Goal: Contribute content: Contribute content

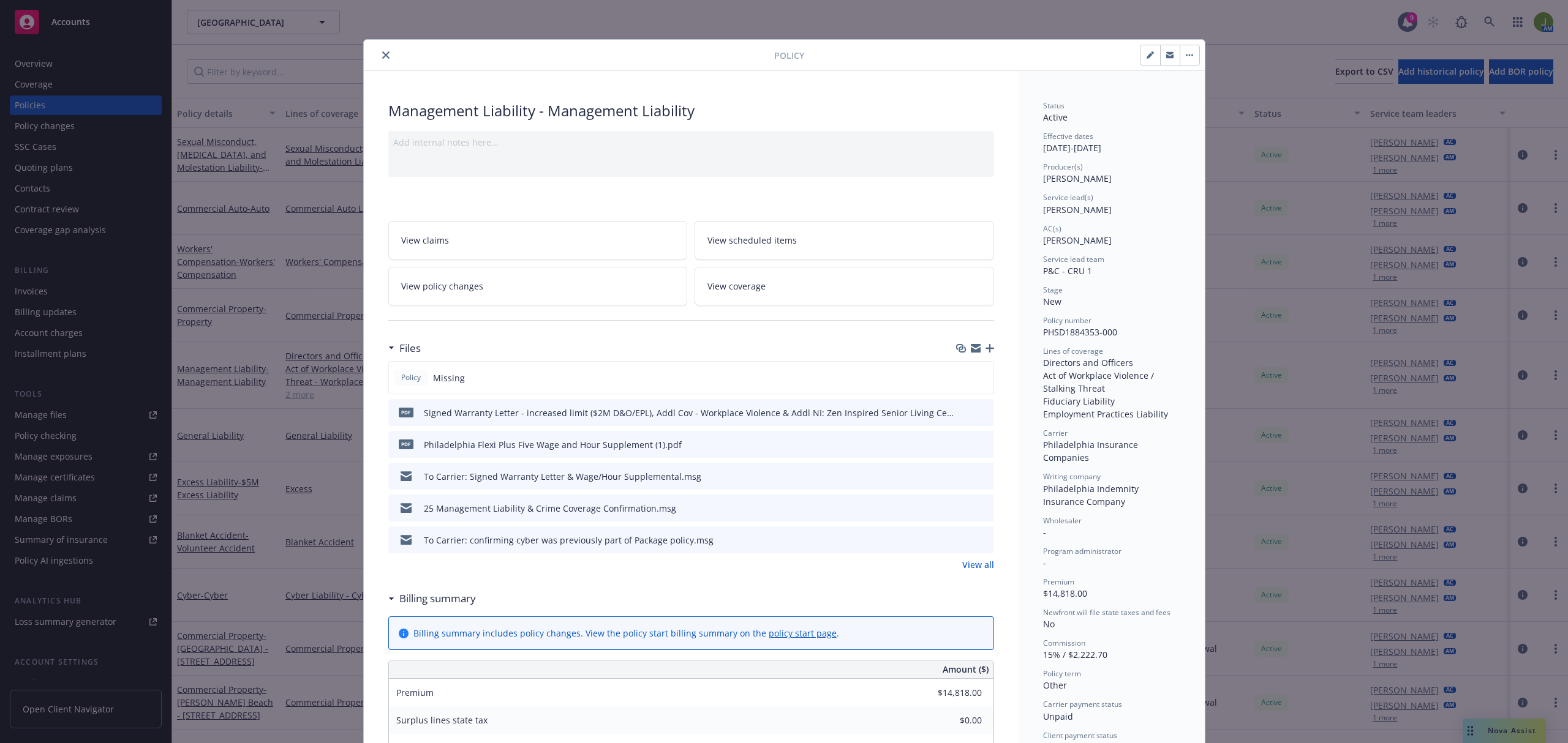
click at [382, 57] on icon "close" at bounding box center [386, 55] width 8 height 8
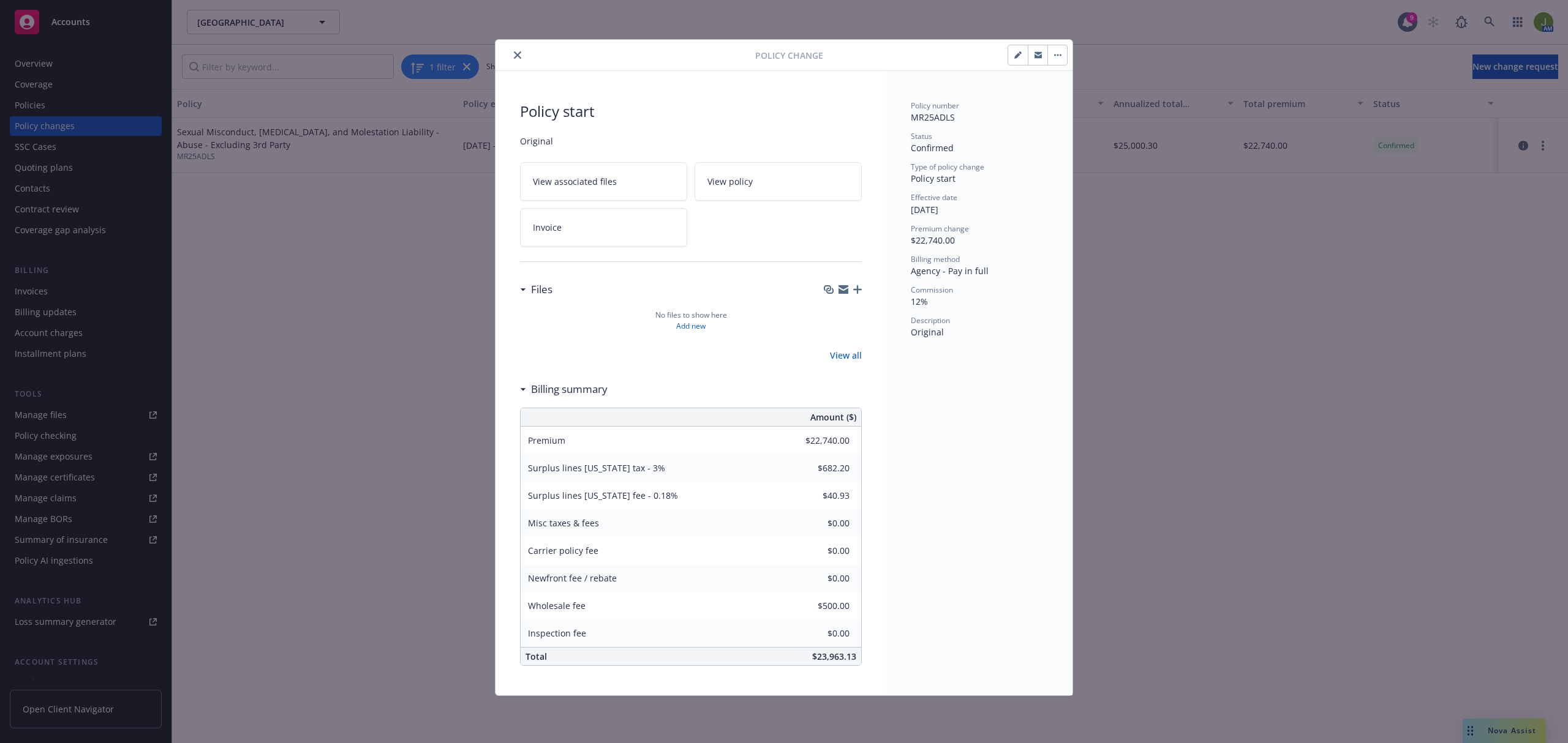
click at [519, 57] on icon "close" at bounding box center [518, 55] width 8 height 8
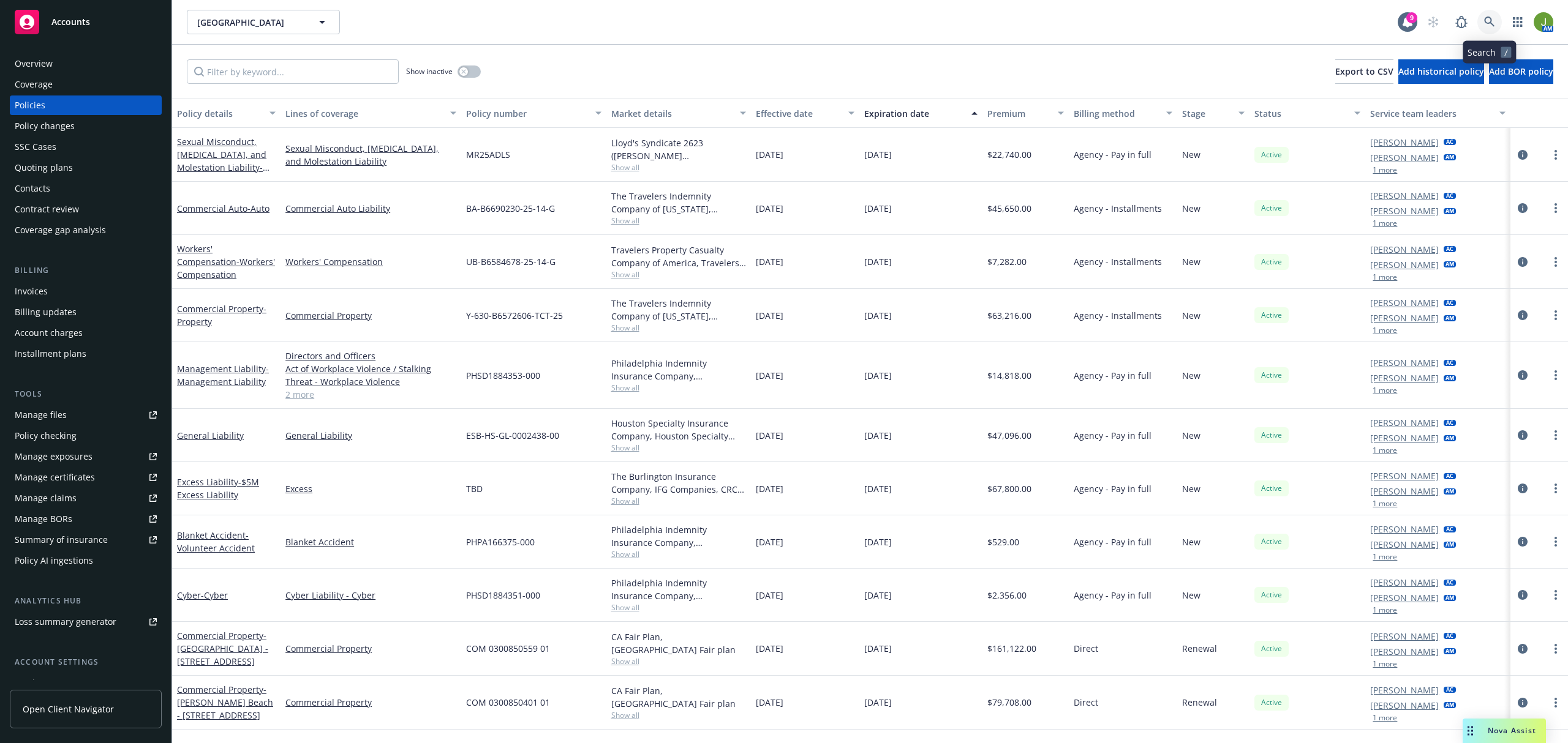
click at [1486, 23] on icon at bounding box center [1490, 22] width 11 height 11
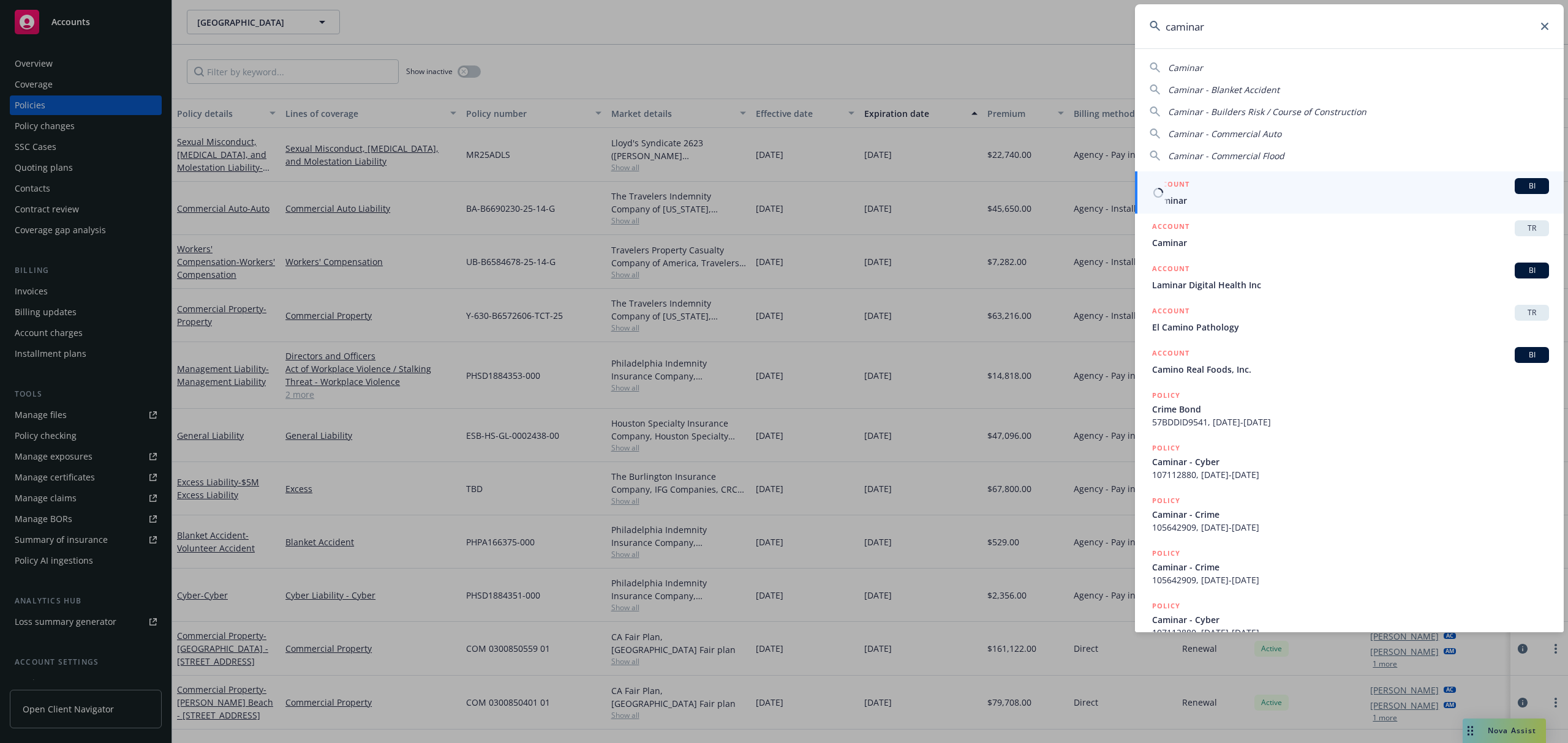
type input "caminar"
click at [1200, 206] on span "Caminar" at bounding box center [1350, 200] width 397 height 13
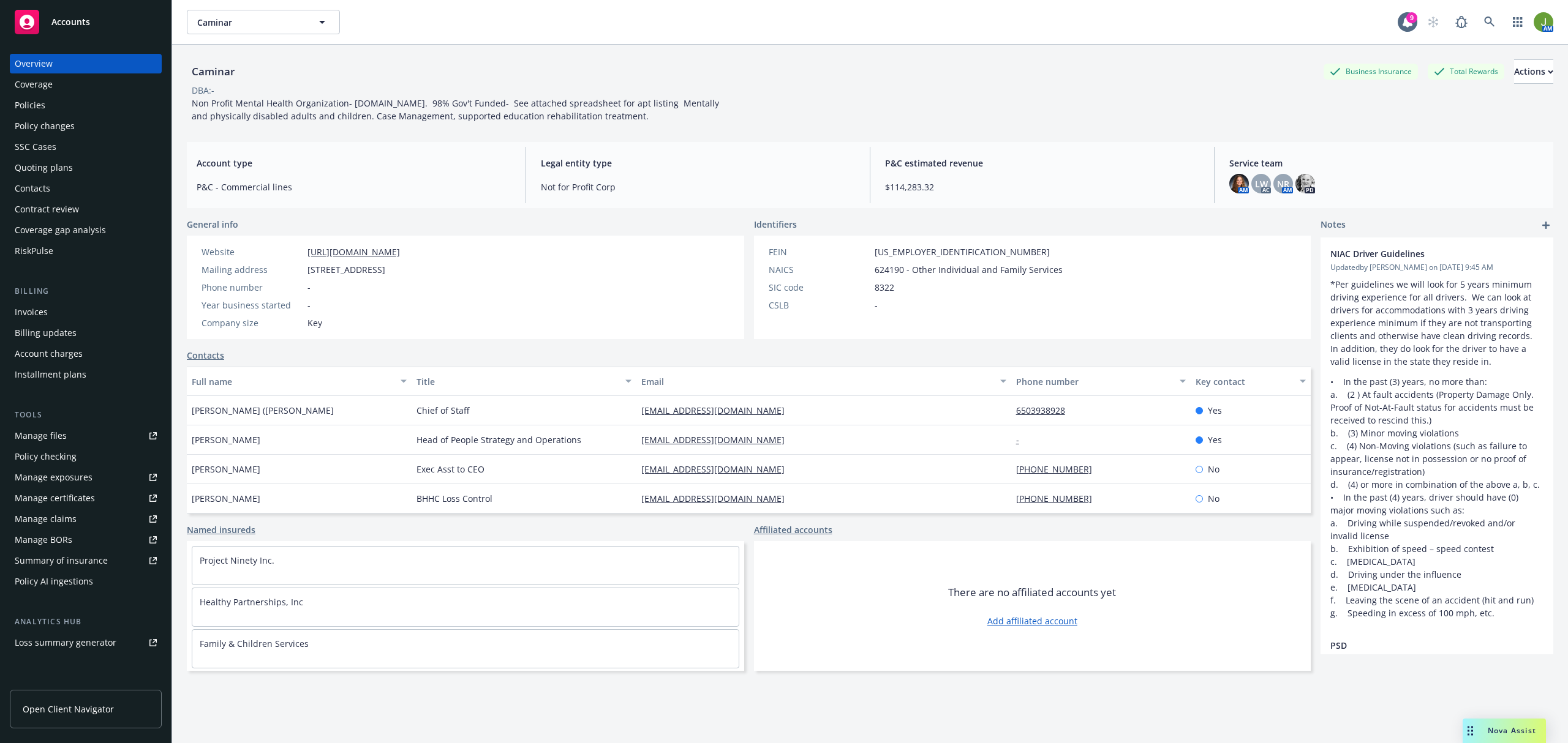
click at [79, 102] on div "Policies" at bounding box center [85, 105] width 142 height 20
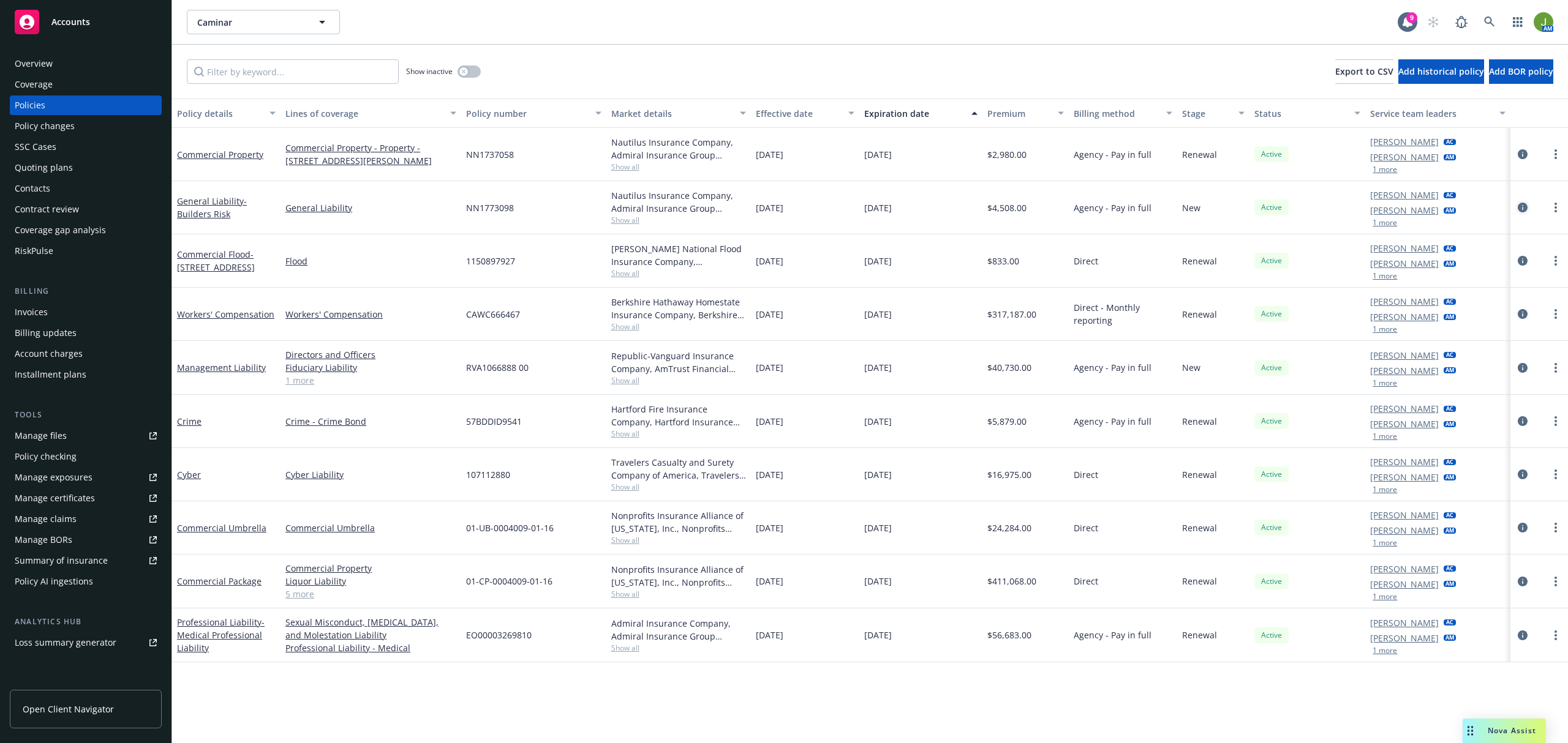
click at [1525, 206] on icon "circleInformation" at bounding box center [1522, 207] width 10 height 10
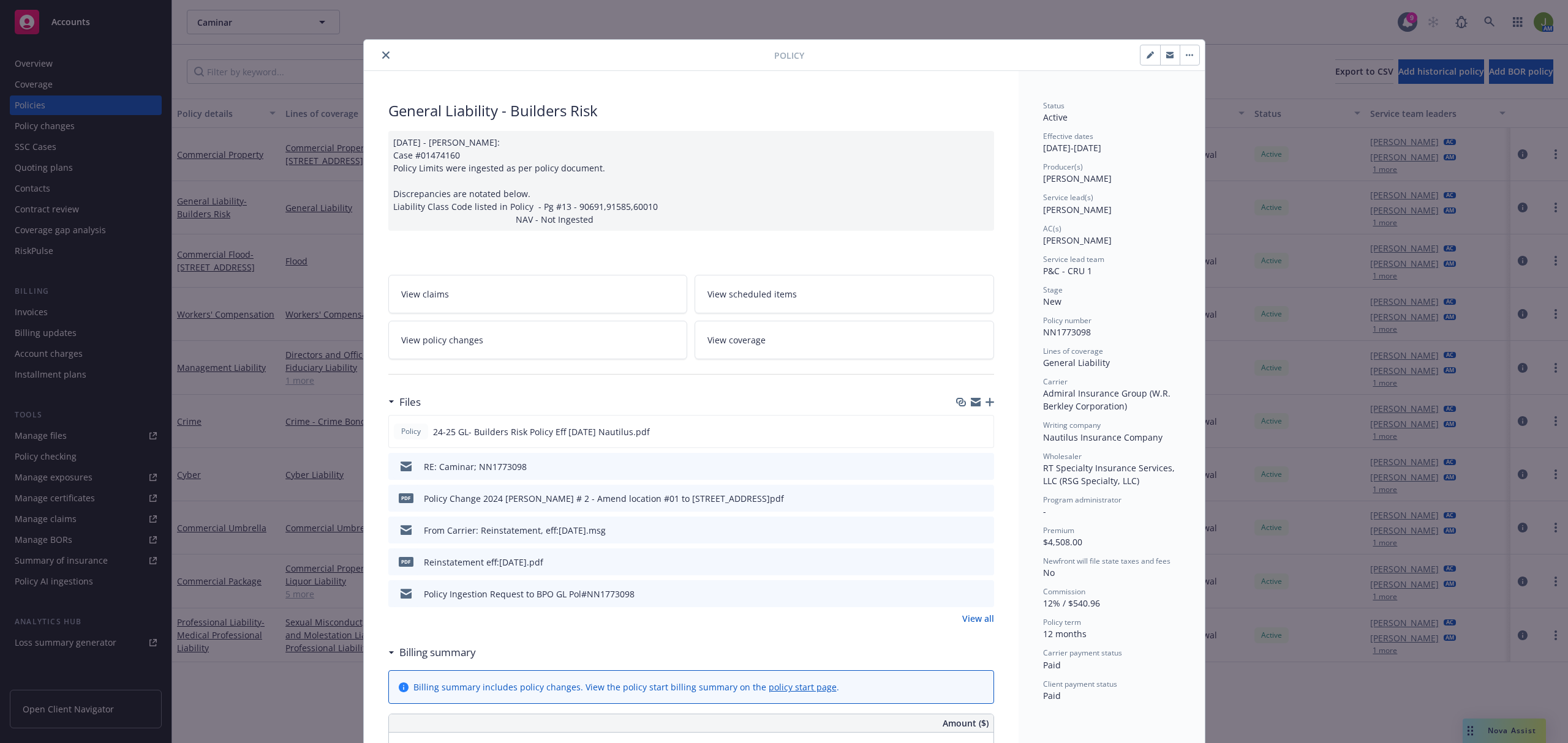
click at [982, 460] on div "RE: Caminar; NN1773098" at bounding box center [691, 466] width 606 height 27
click at [977, 466] on icon "preview file" at bounding box center [982, 466] width 11 height 8
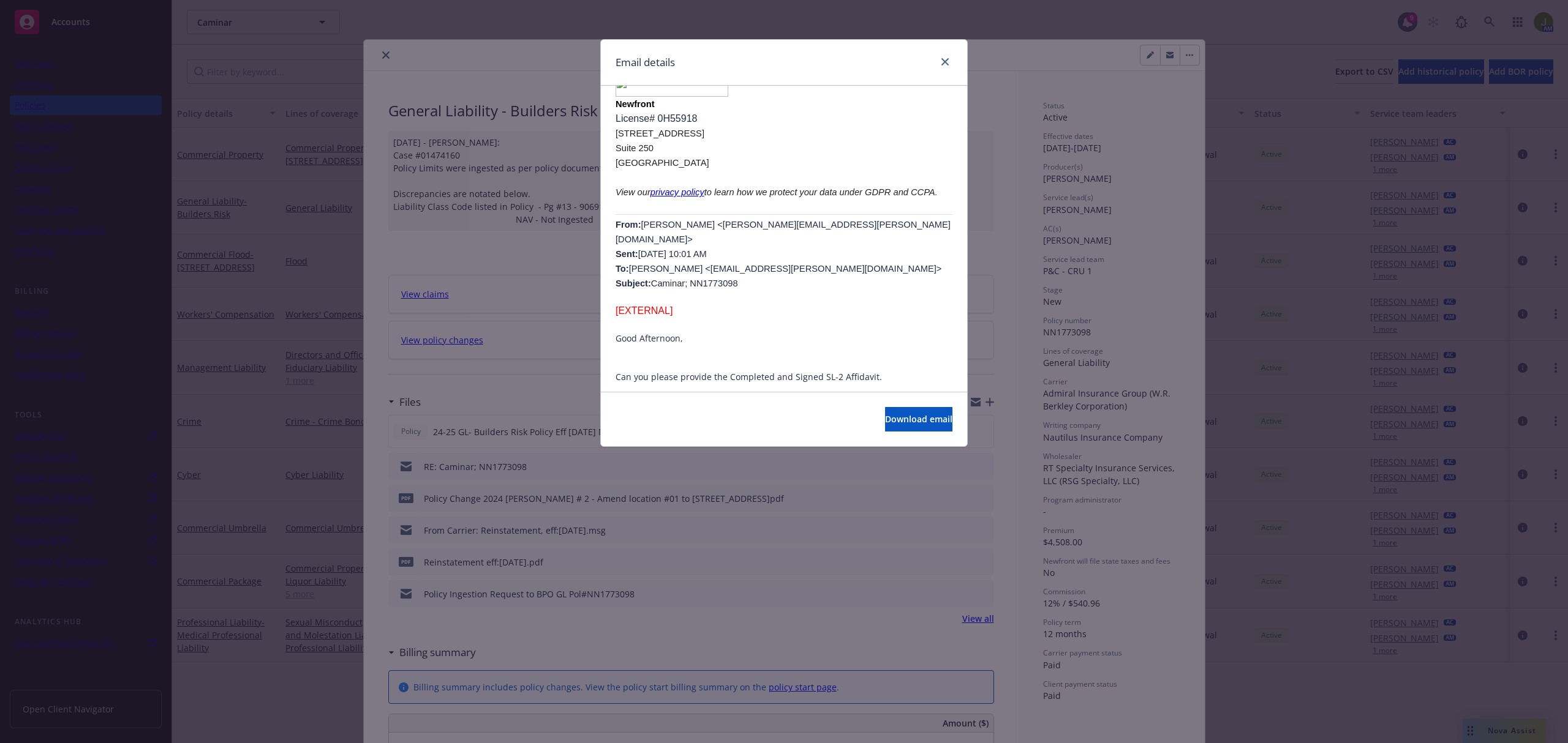
scroll to position [408, 0]
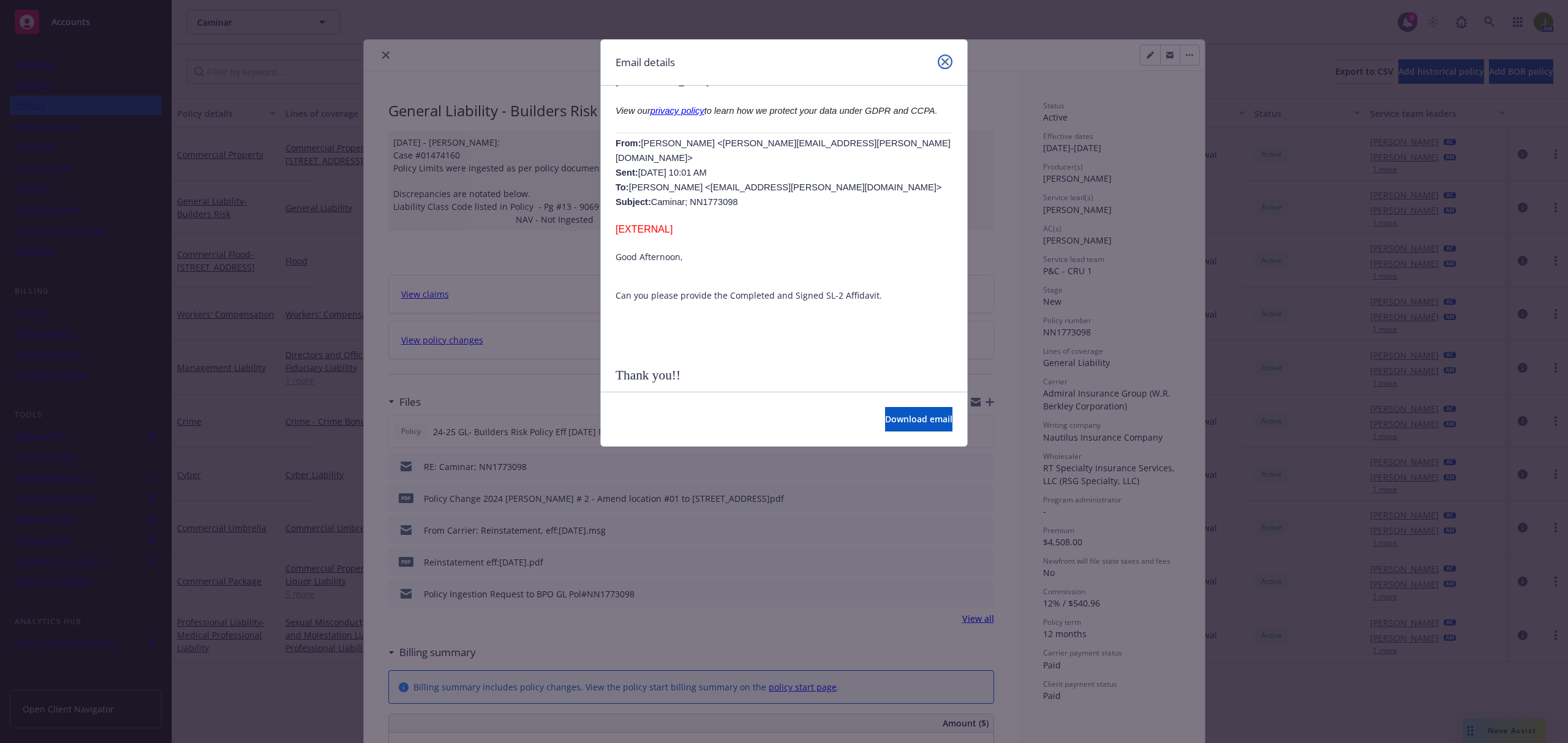
click at [939, 61] on link "close" at bounding box center [945, 61] width 14 height 14
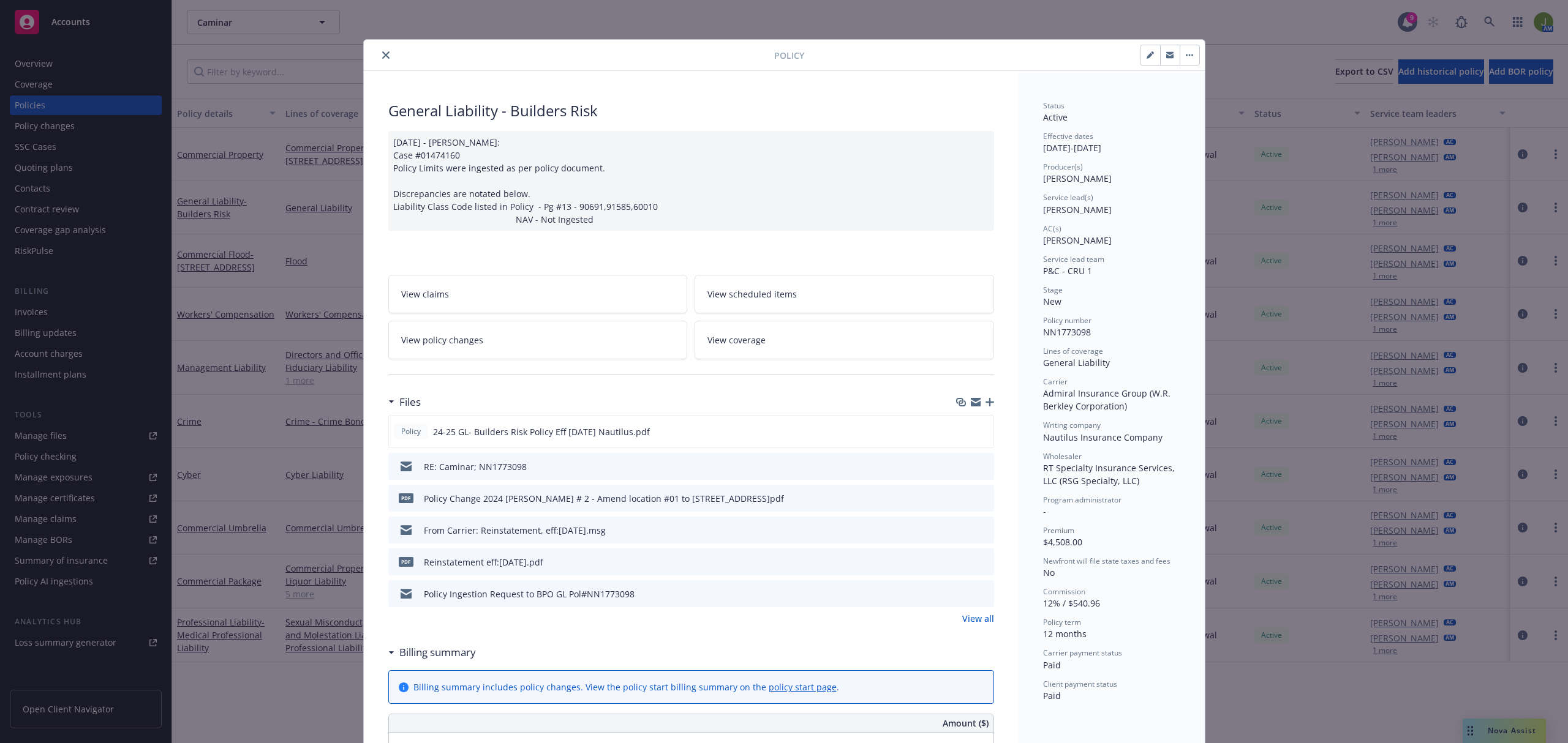
click at [382, 54] on icon "close" at bounding box center [386, 55] width 8 height 8
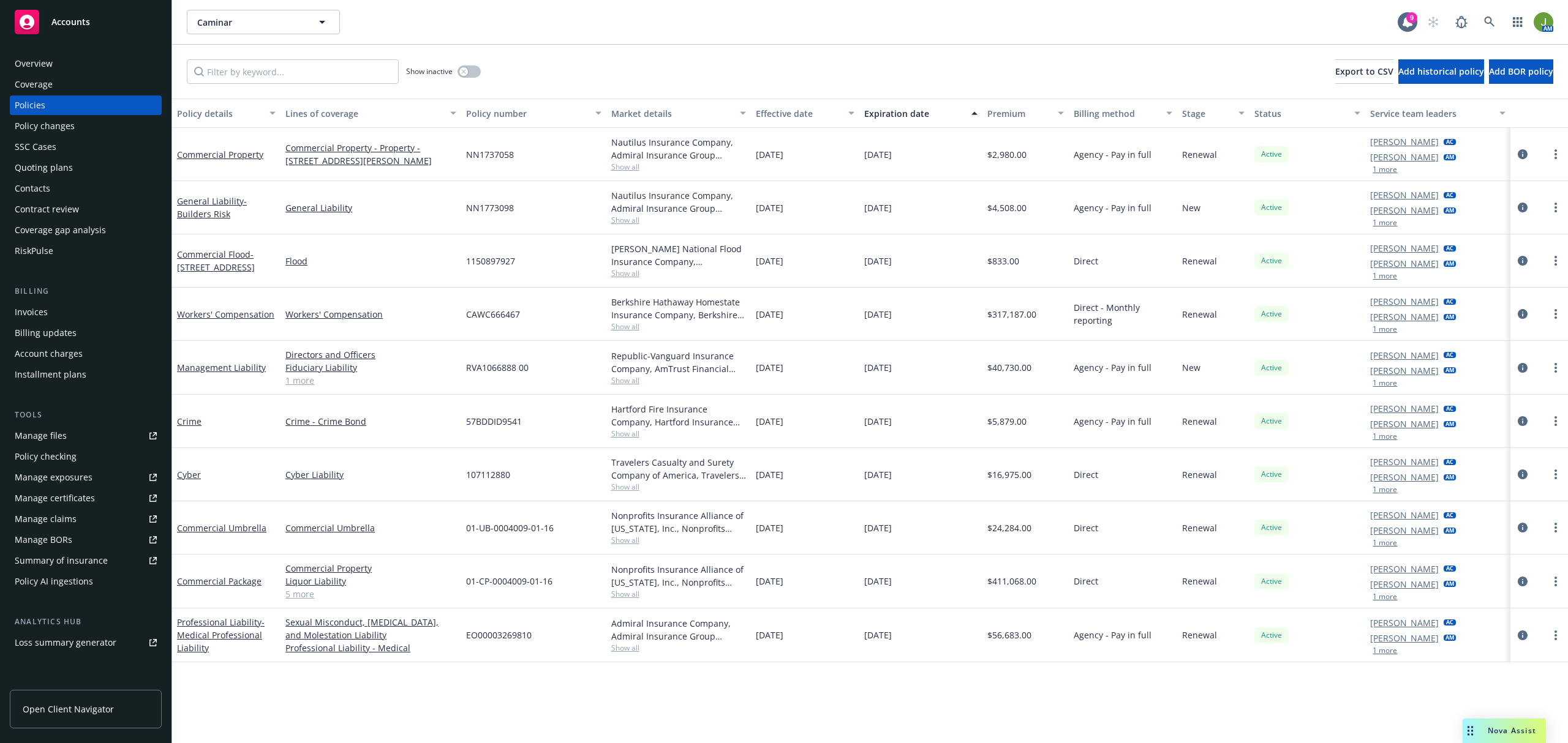
click at [86, 432] on link "Manage files" at bounding box center [85, 436] width 152 height 20
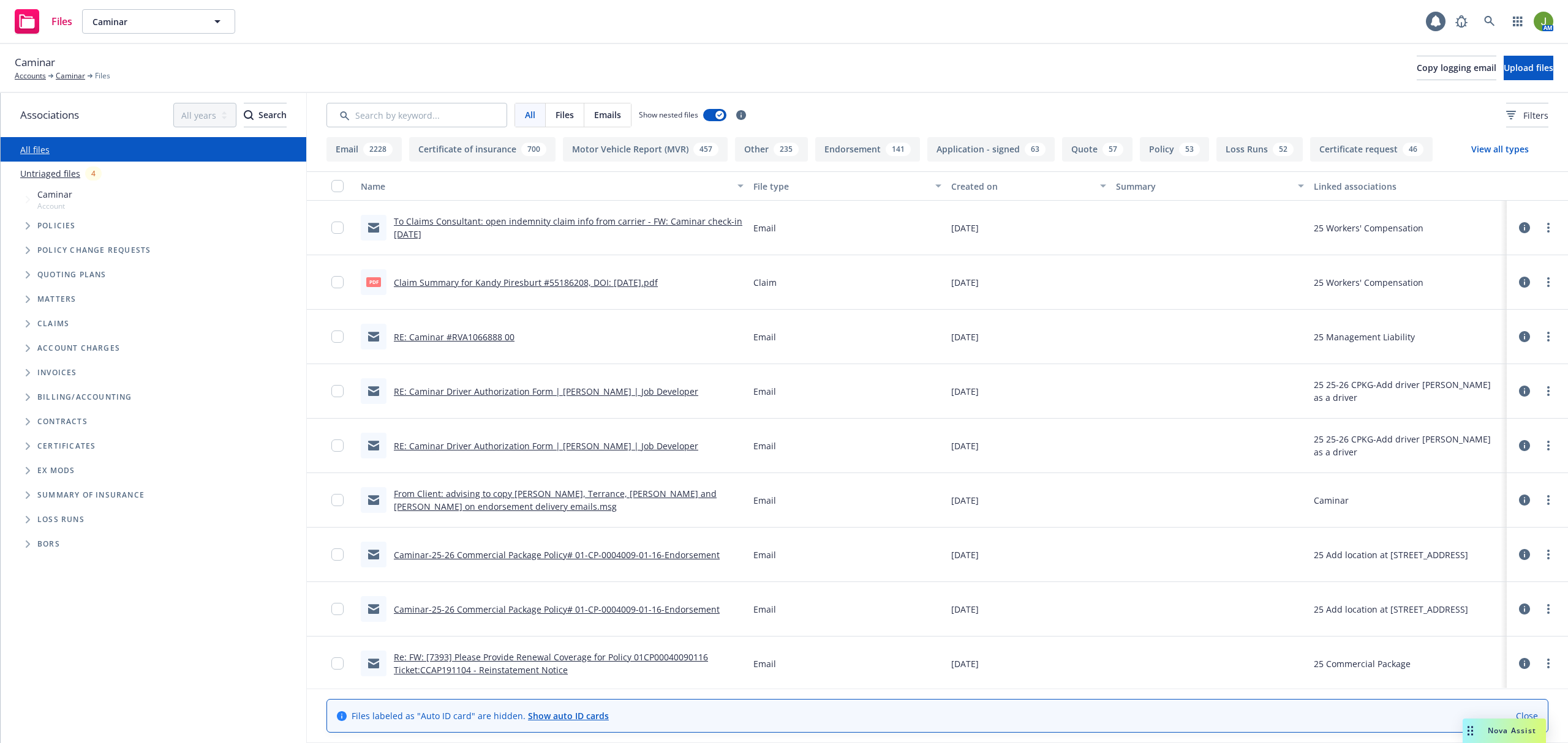
click at [355, 123] on input "Search by keyword..." at bounding box center [417, 115] width 181 height 24
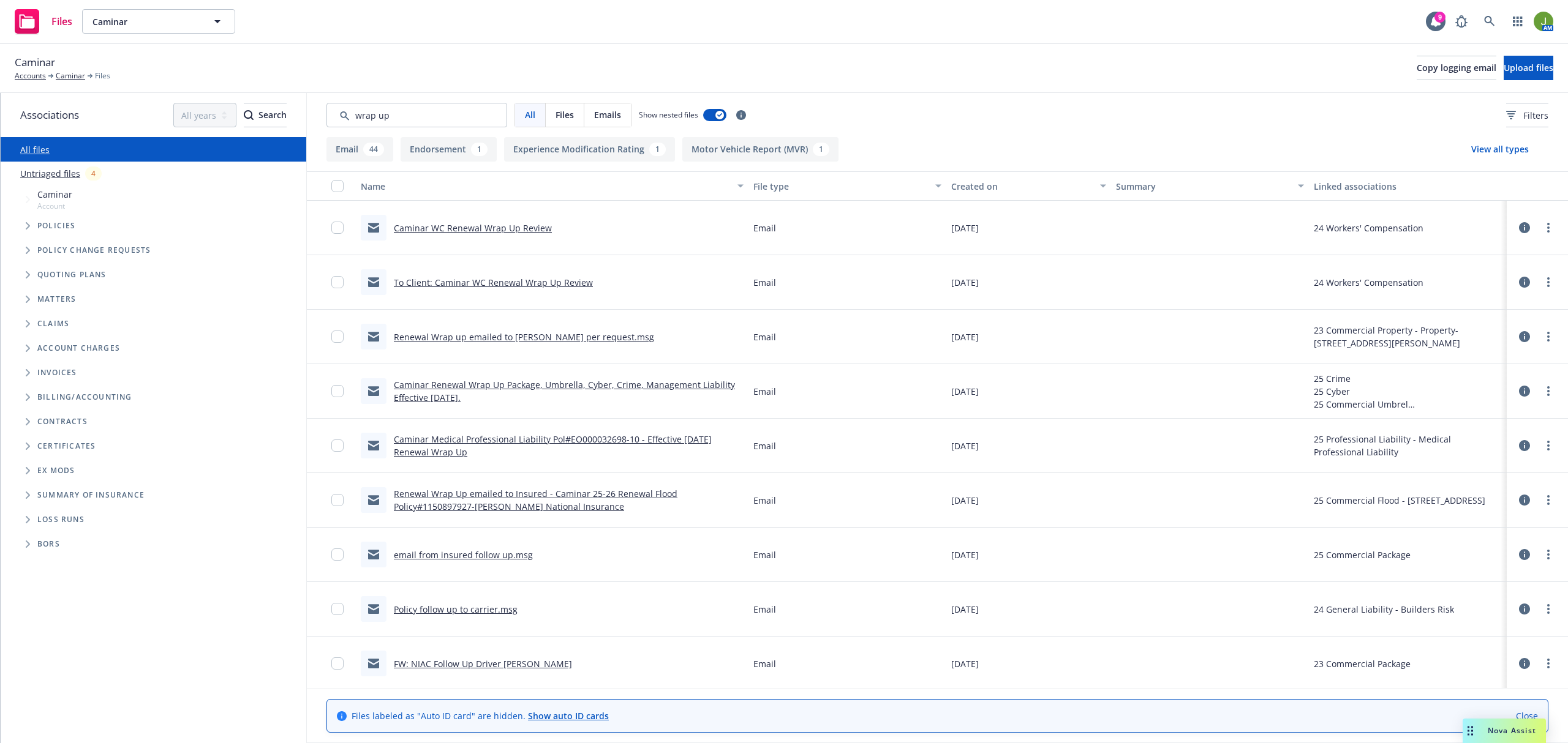
type input "wrap up"
click at [968, 180] on div "Created on" at bounding box center [1022, 186] width 142 height 13
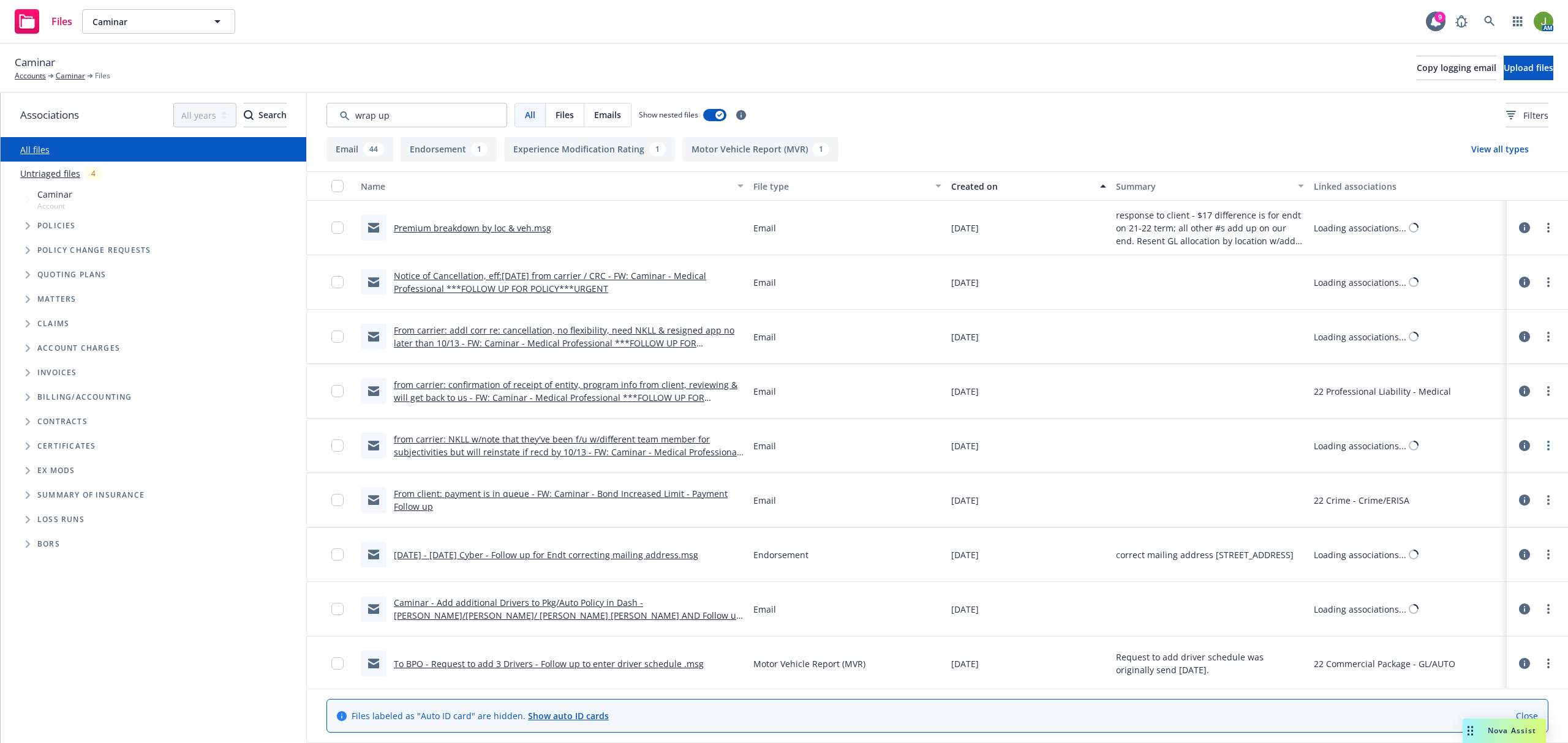
click at [968, 180] on div "Created on" at bounding box center [1022, 186] width 142 height 13
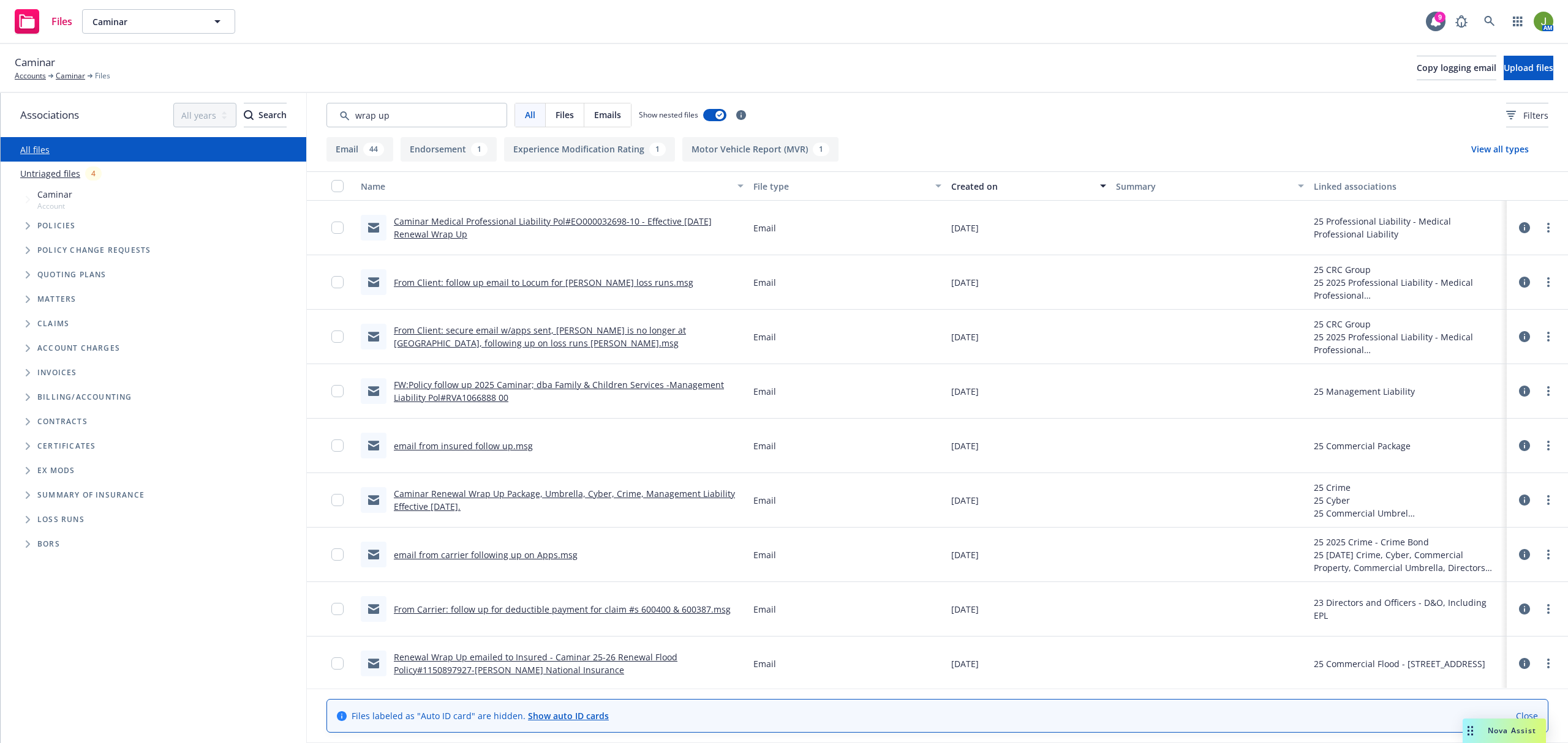
scroll to position [81, 0]
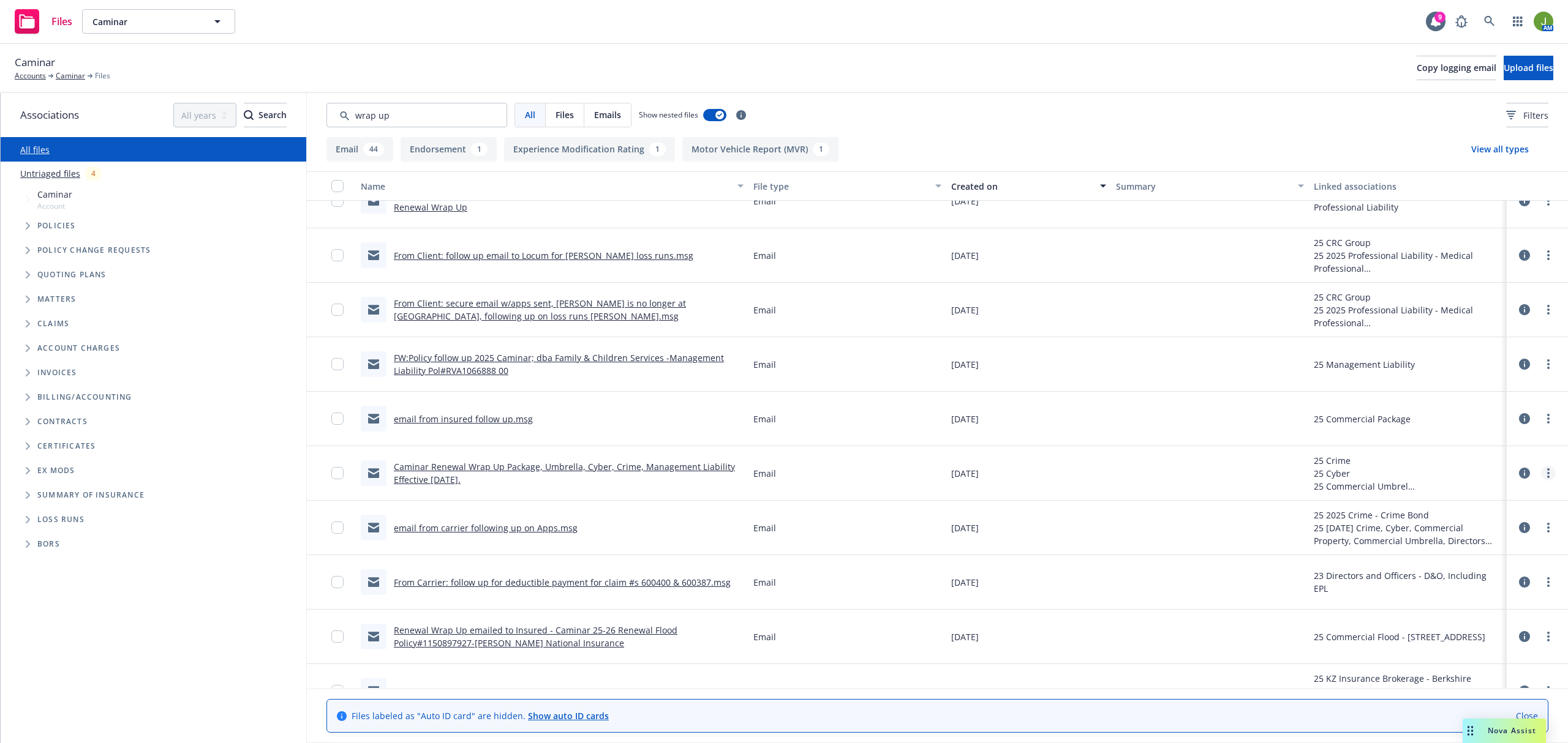
click at [1541, 475] on link "more" at bounding box center [1548, 472] width 14 height 14
click at [1476, 525] on link "Download" at bounding box center [1482, 524] width 122 height 24
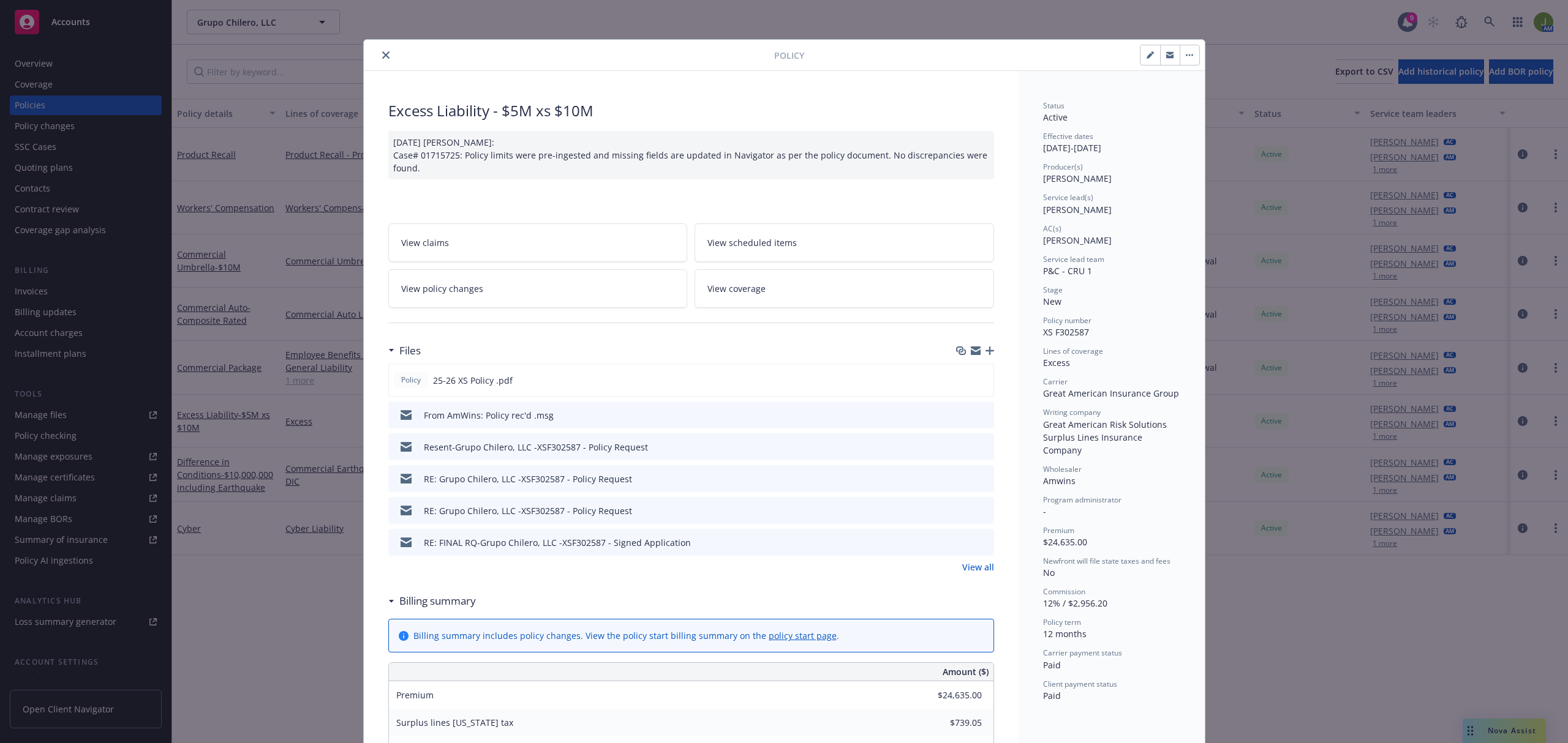
scroll to position [37, 0]
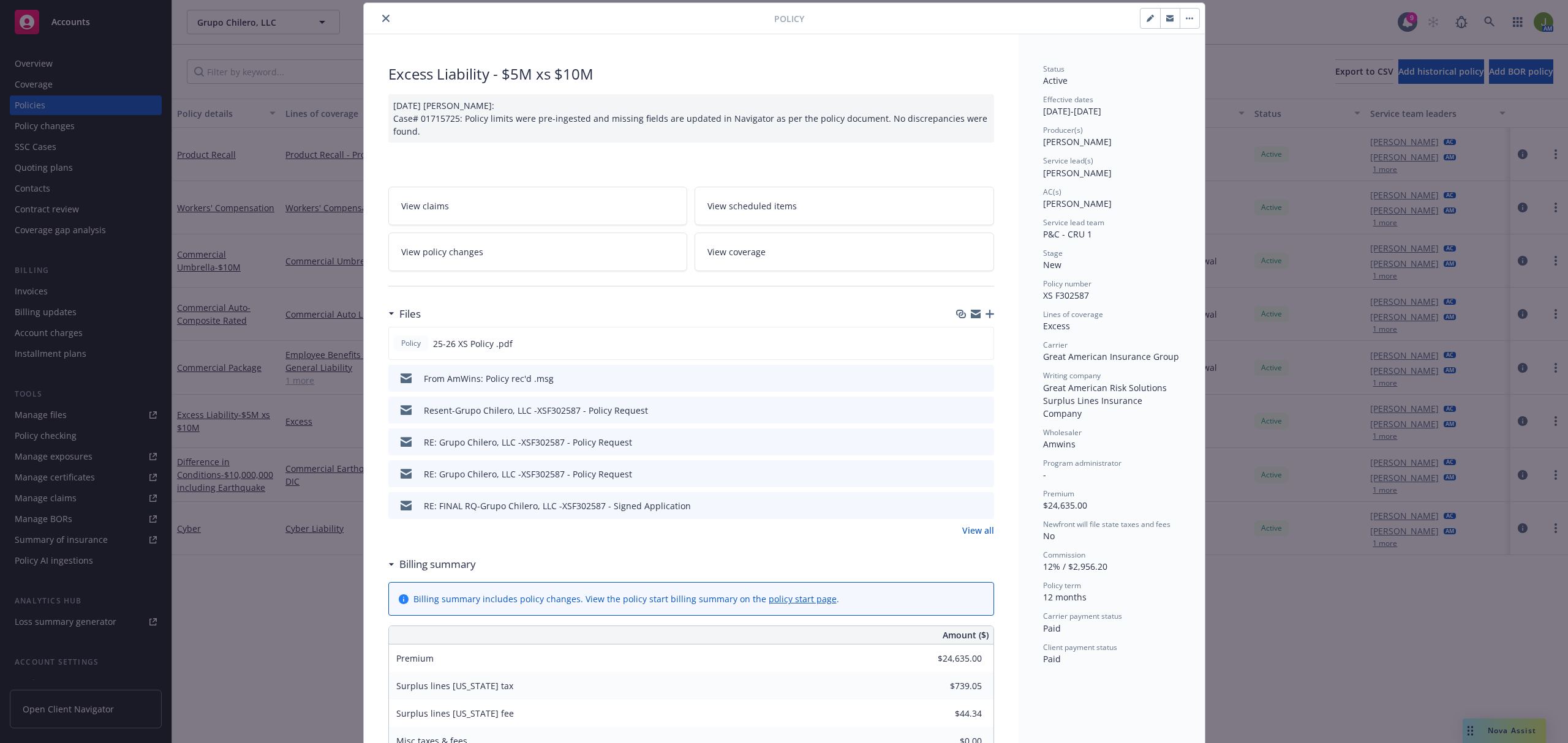
click at [382, 17] on icon "close" at bounding box center [386, 18] width 8 height 8
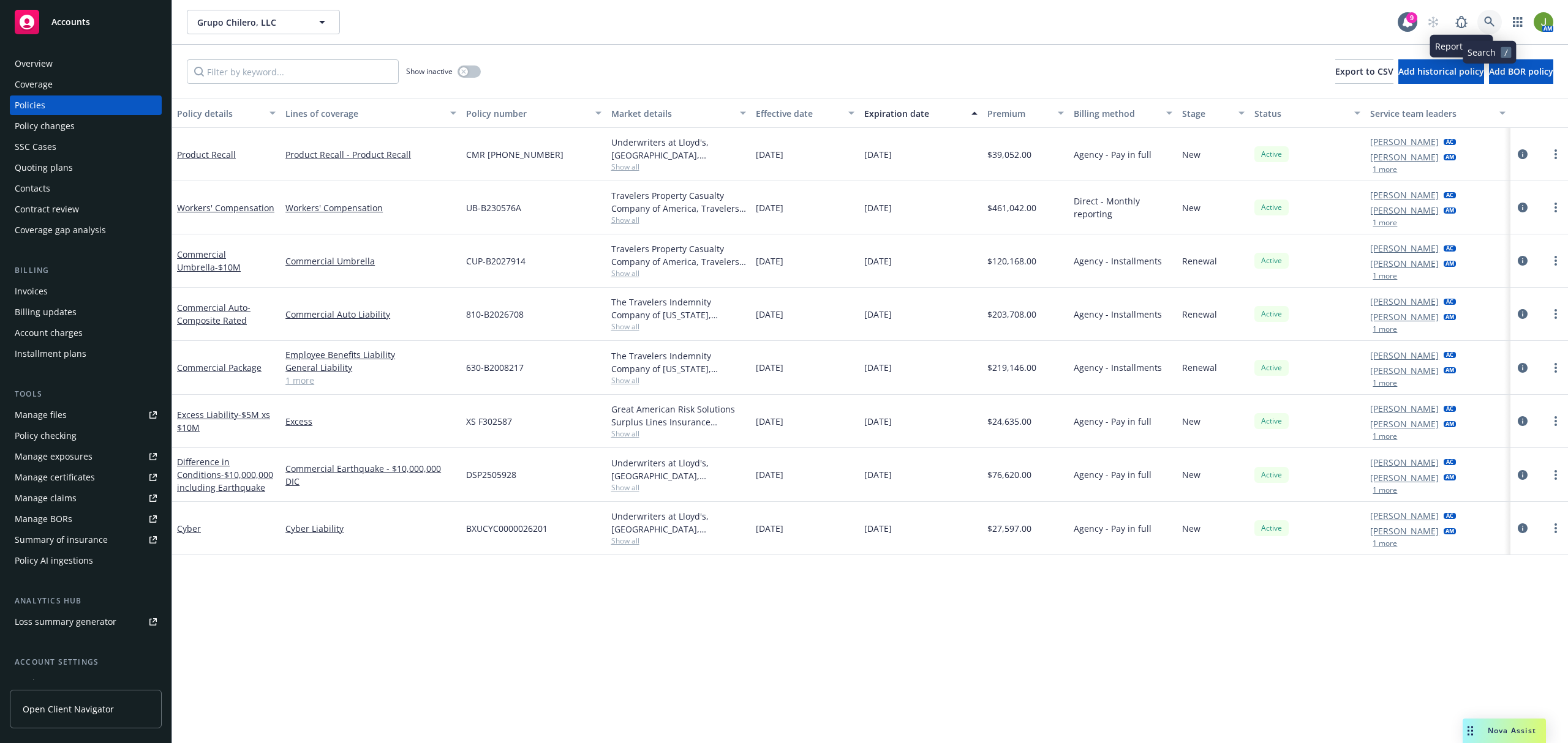
click at [1488, 23] on icon at bounding box center [1490, 22] width 11 height 11
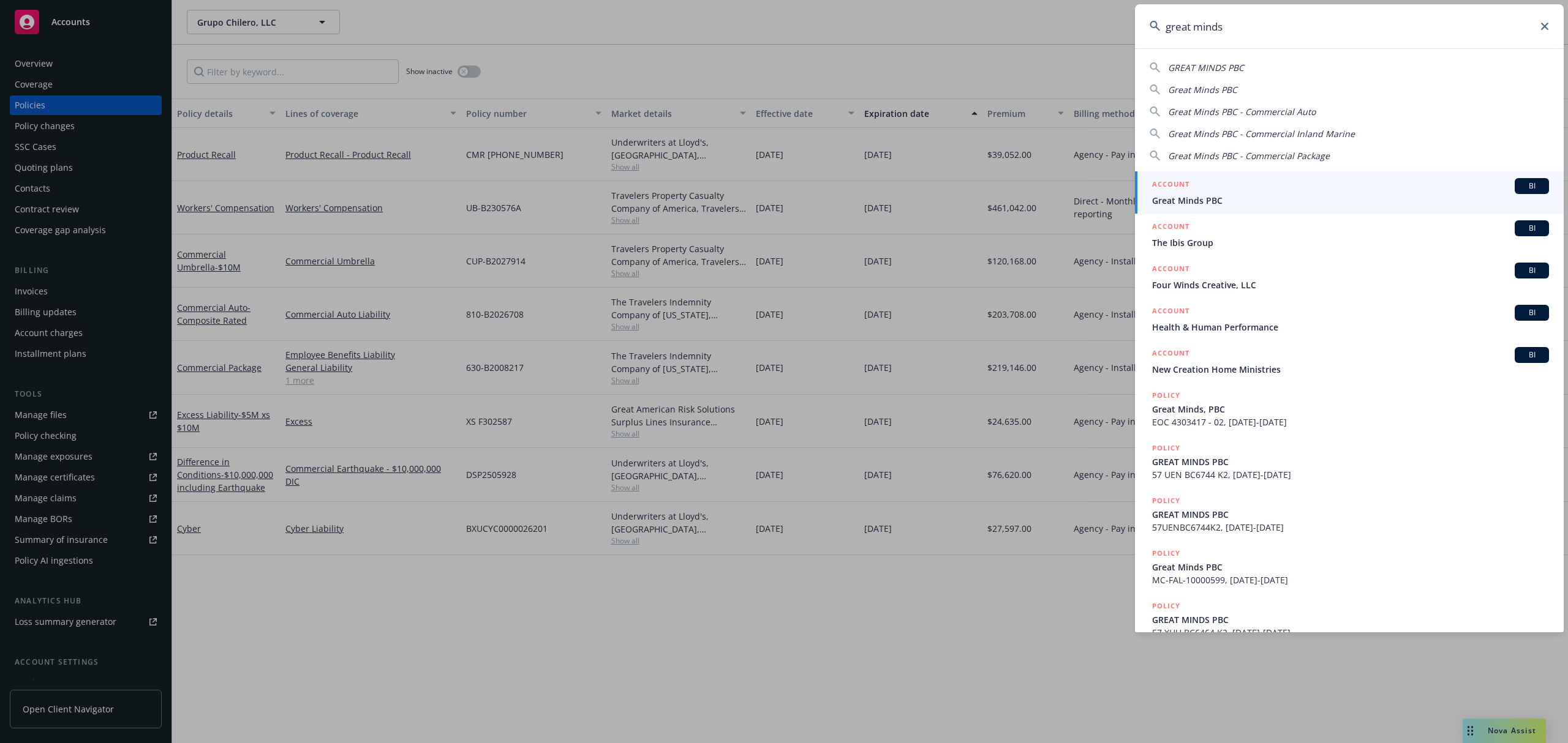
type input "great minds"
click at [1202, 194] on span "Great Minds PBC" at bounding box center [1350, 200] width 397 height 13
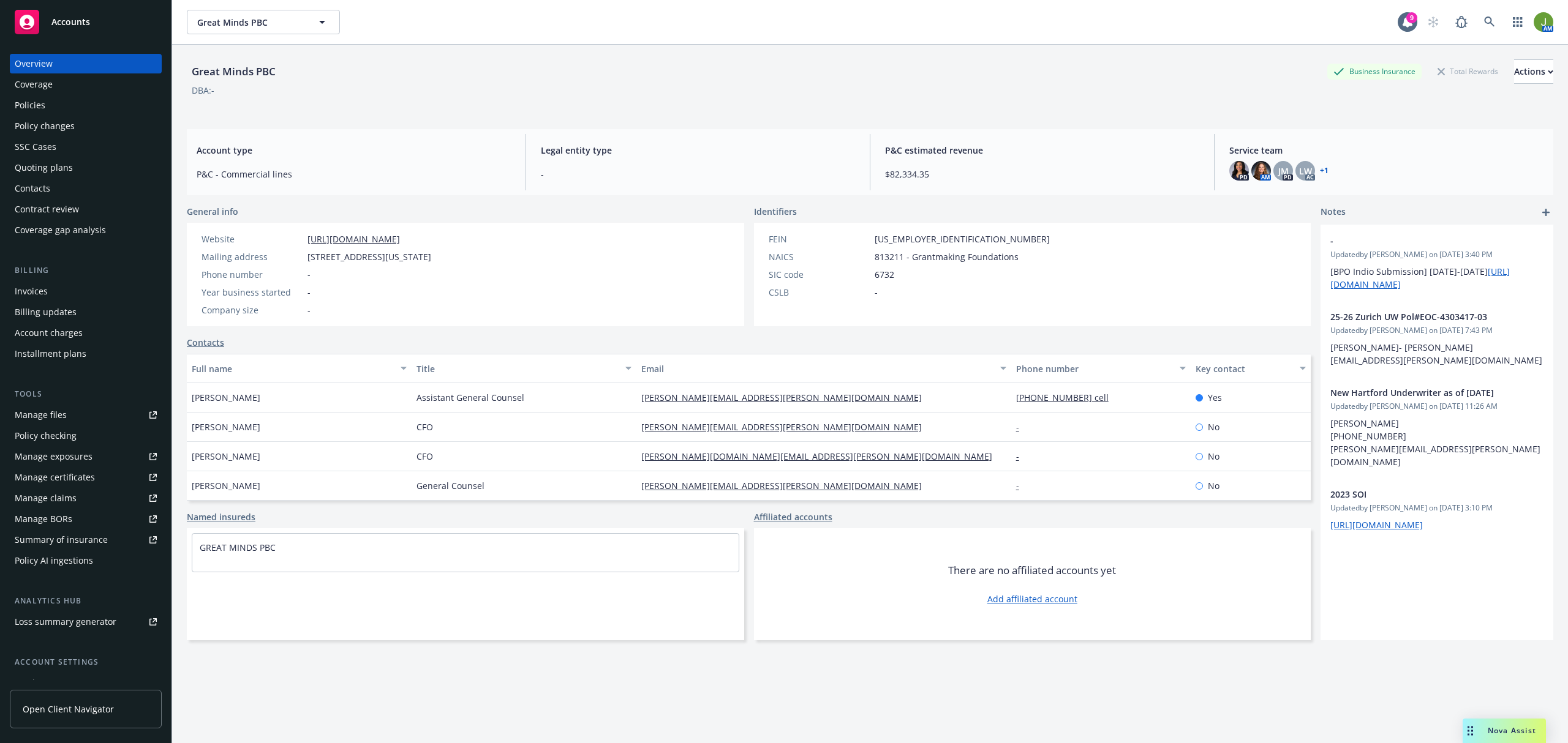
click at [57, 159] on div "Quoting plans" at bounding box center [43, 168] width 58 height 20
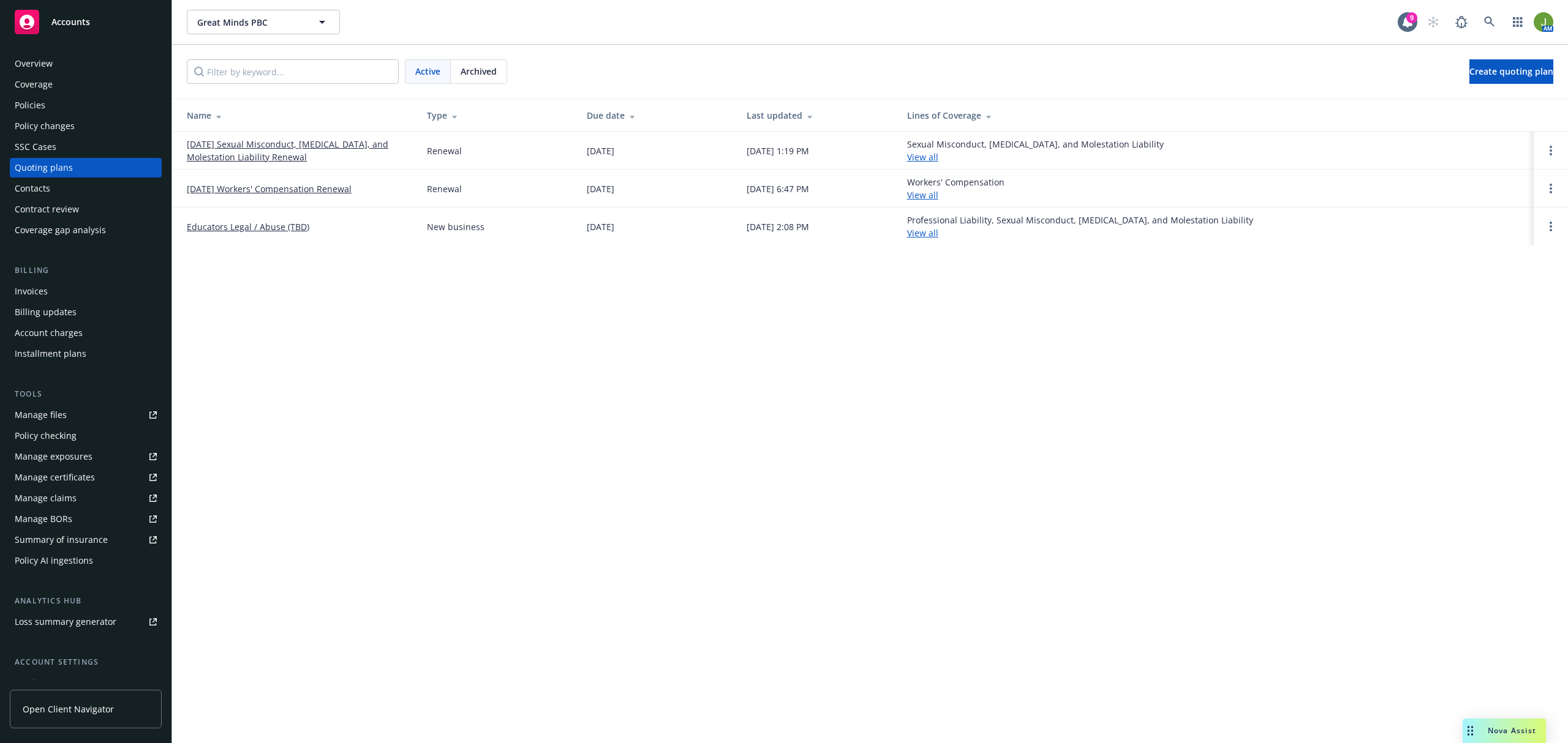
click at [277, 153] on link "02/04/26 Sexual Misconduct, Physical Abuse, and Molestation Liability Renewal" at bounding box center [297, 151] width 220 height 26
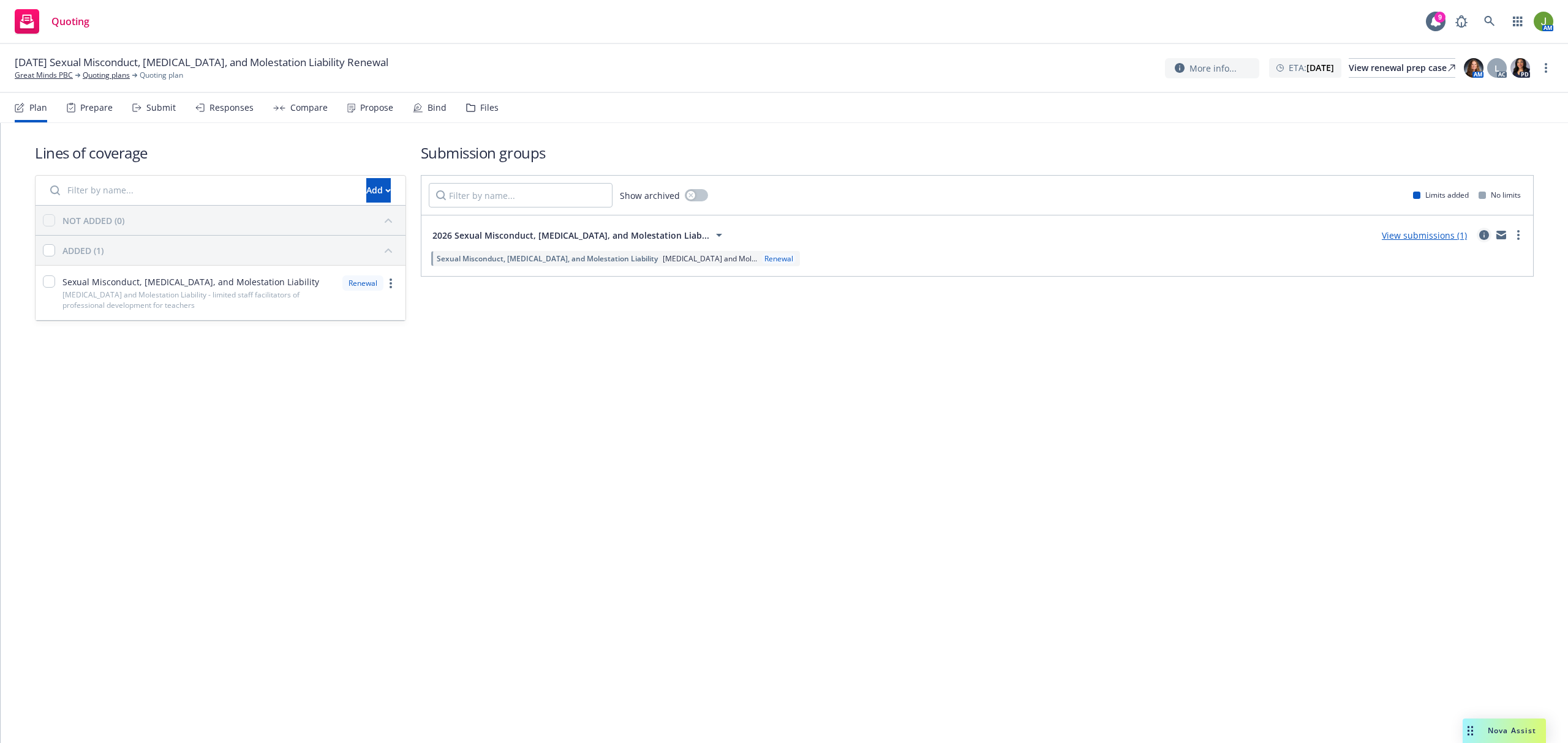
click at [1478, 236] on link "circleInformation" at bounding box center [1484, 234] width 14 height 14
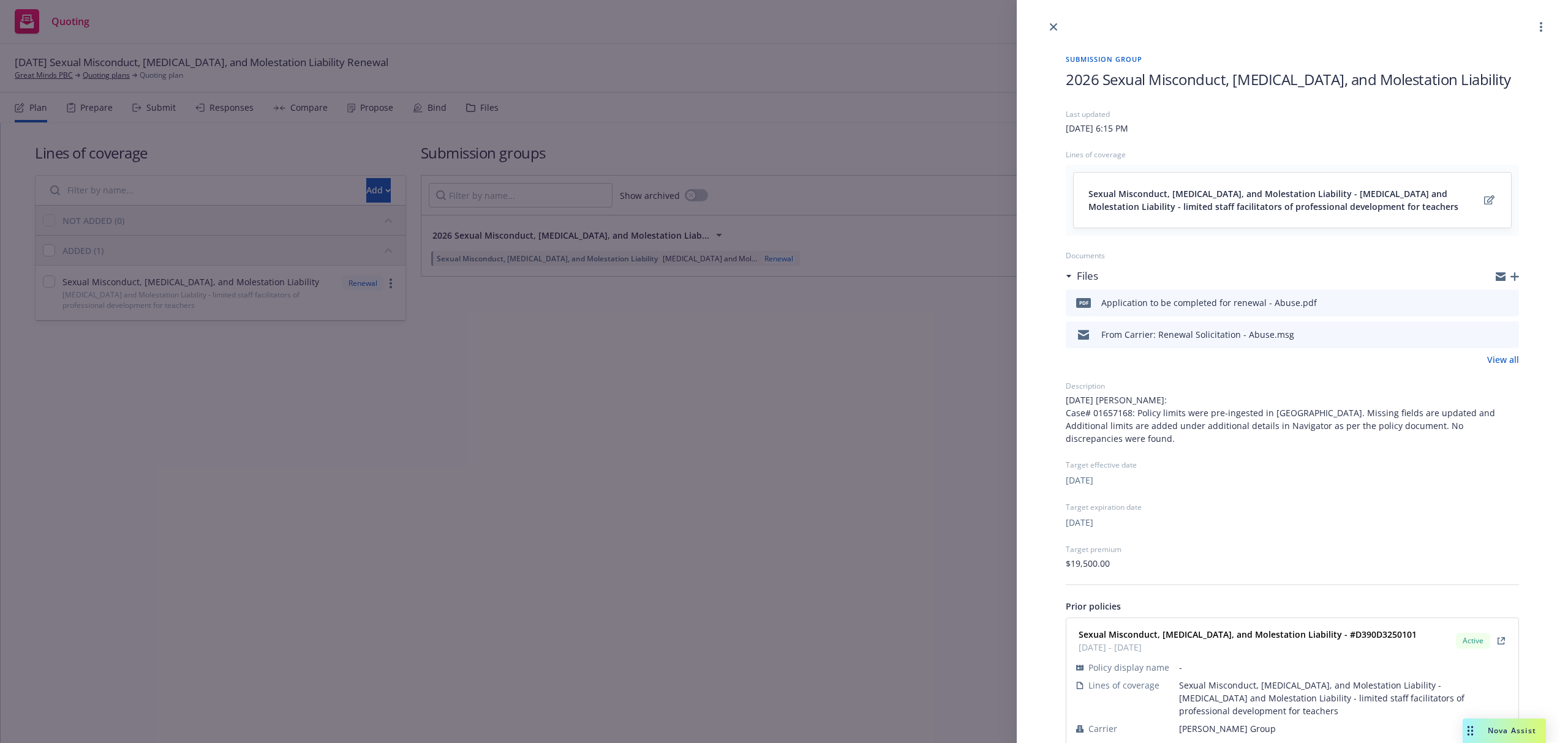
click at [1502, 332] on icon "preview file" at bounding box center [1507, 334] width 11 height 8
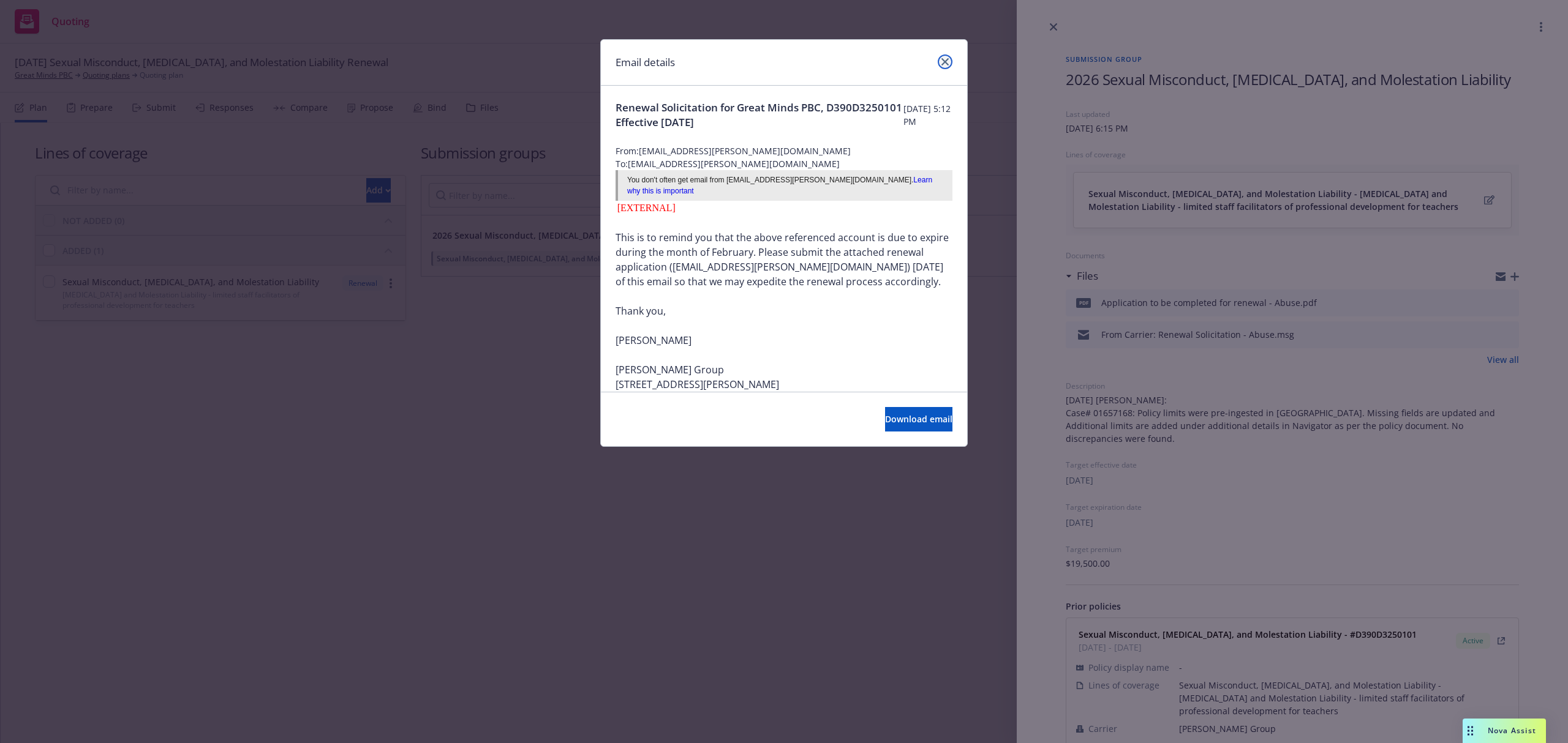
click at [942, 63] on icon "close" at bounding box center [945, 62] width 8 height 8
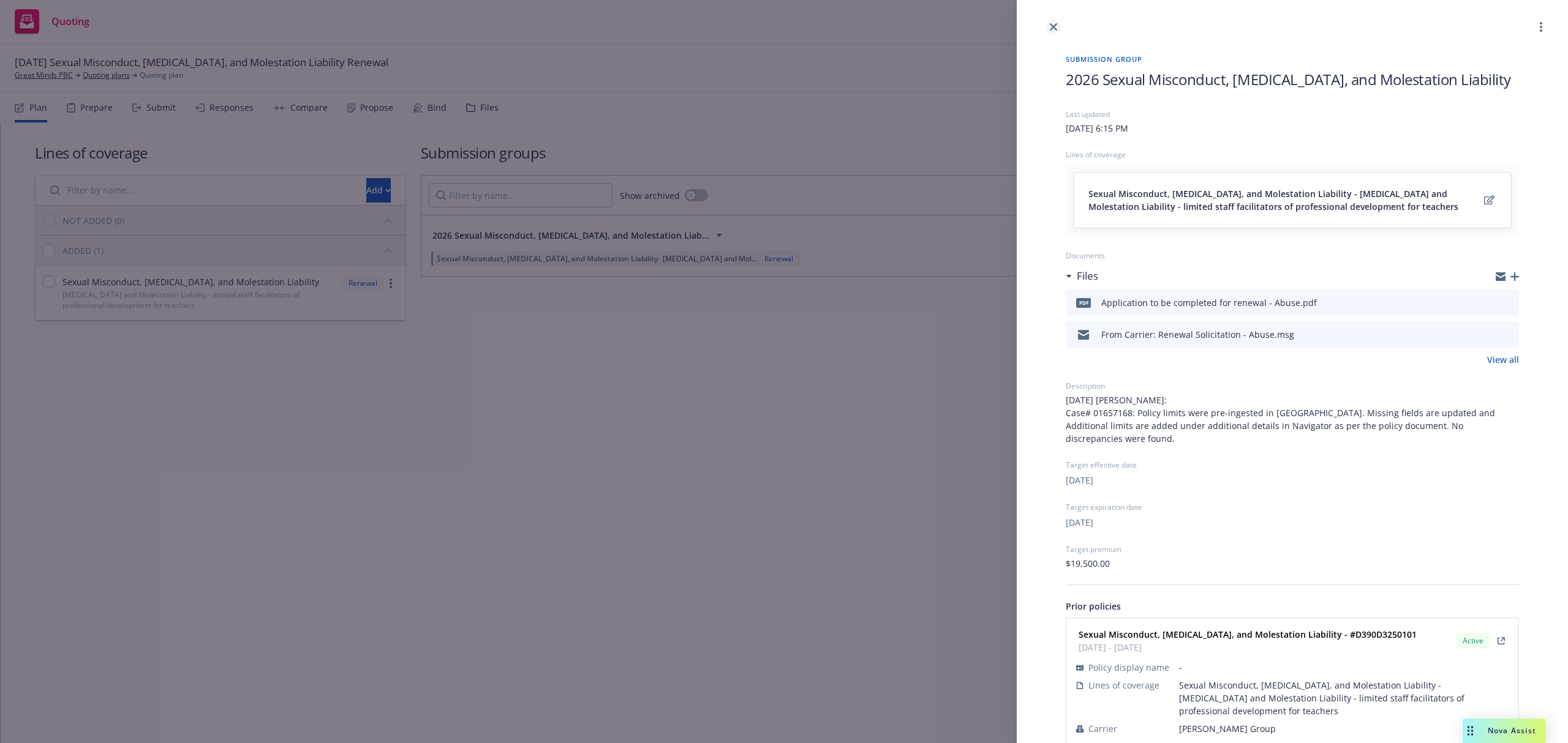
click at [1052, 27] on icon "close" at bounding box center [1054, 27] width 8 height 8
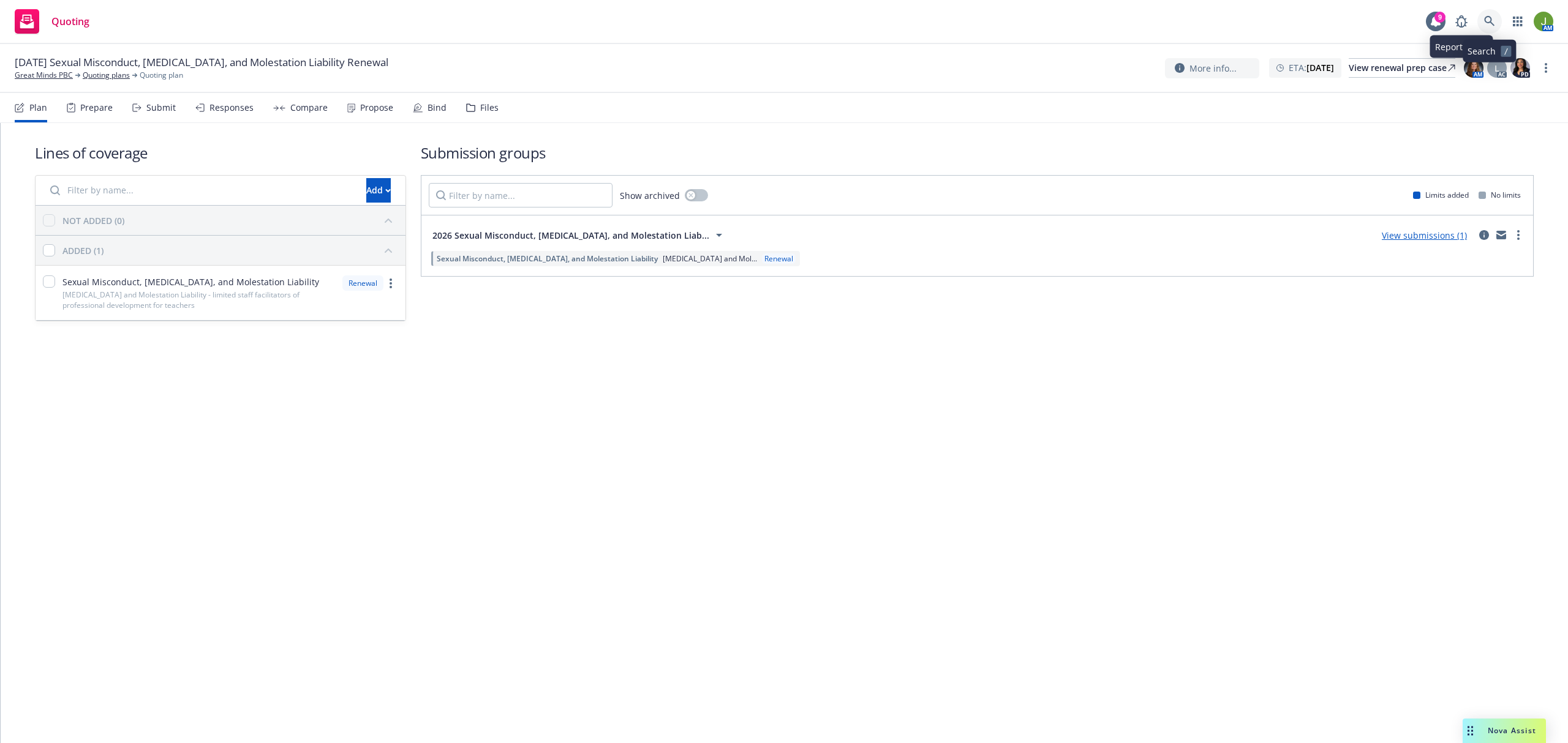
click at [1483, 22] on link at bounding box center [1490, 21] width 24 height 24
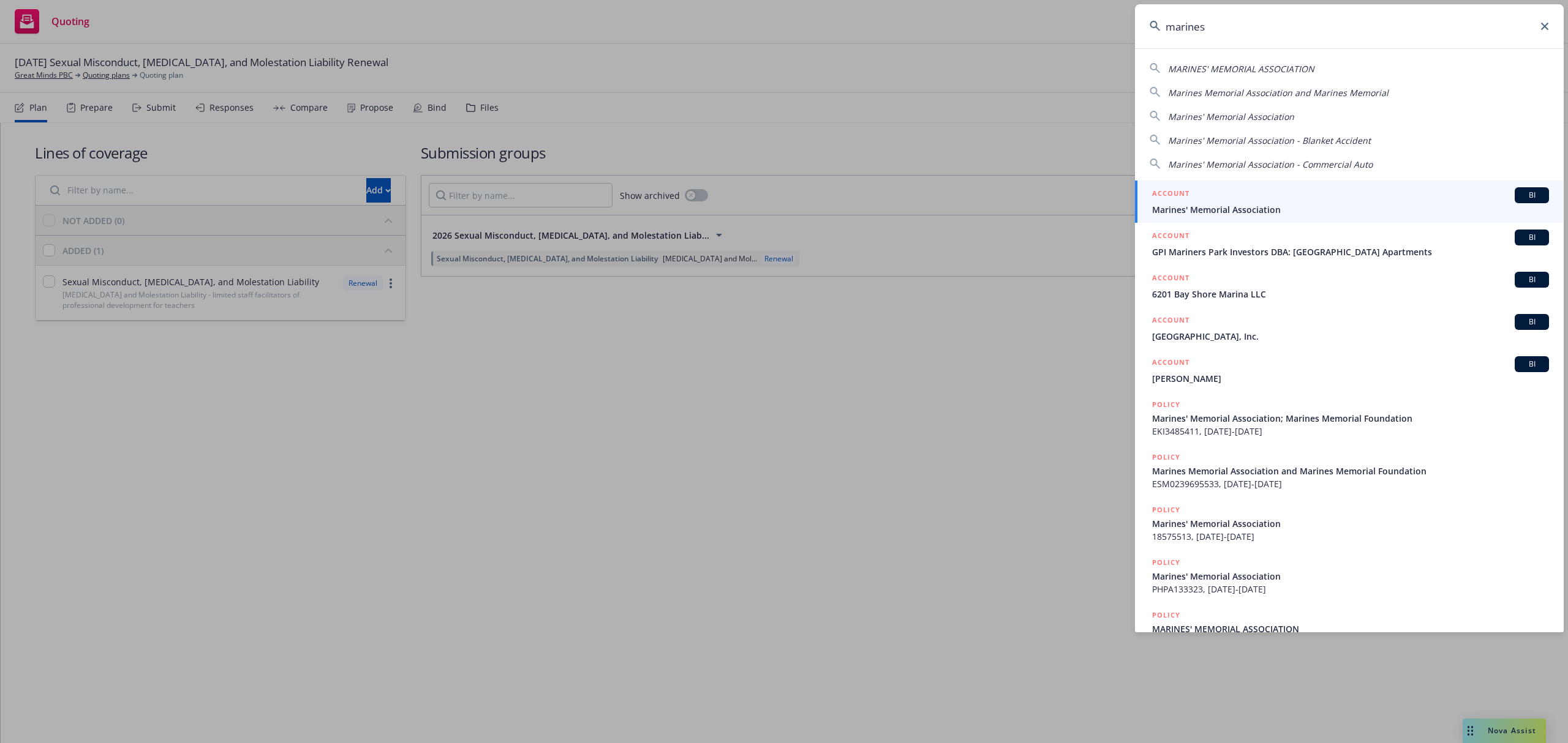
type input "marines"
click at [1285, 200] on div "ACCOUNT BI" at bounding box center [1350, 195] width 397 height 16
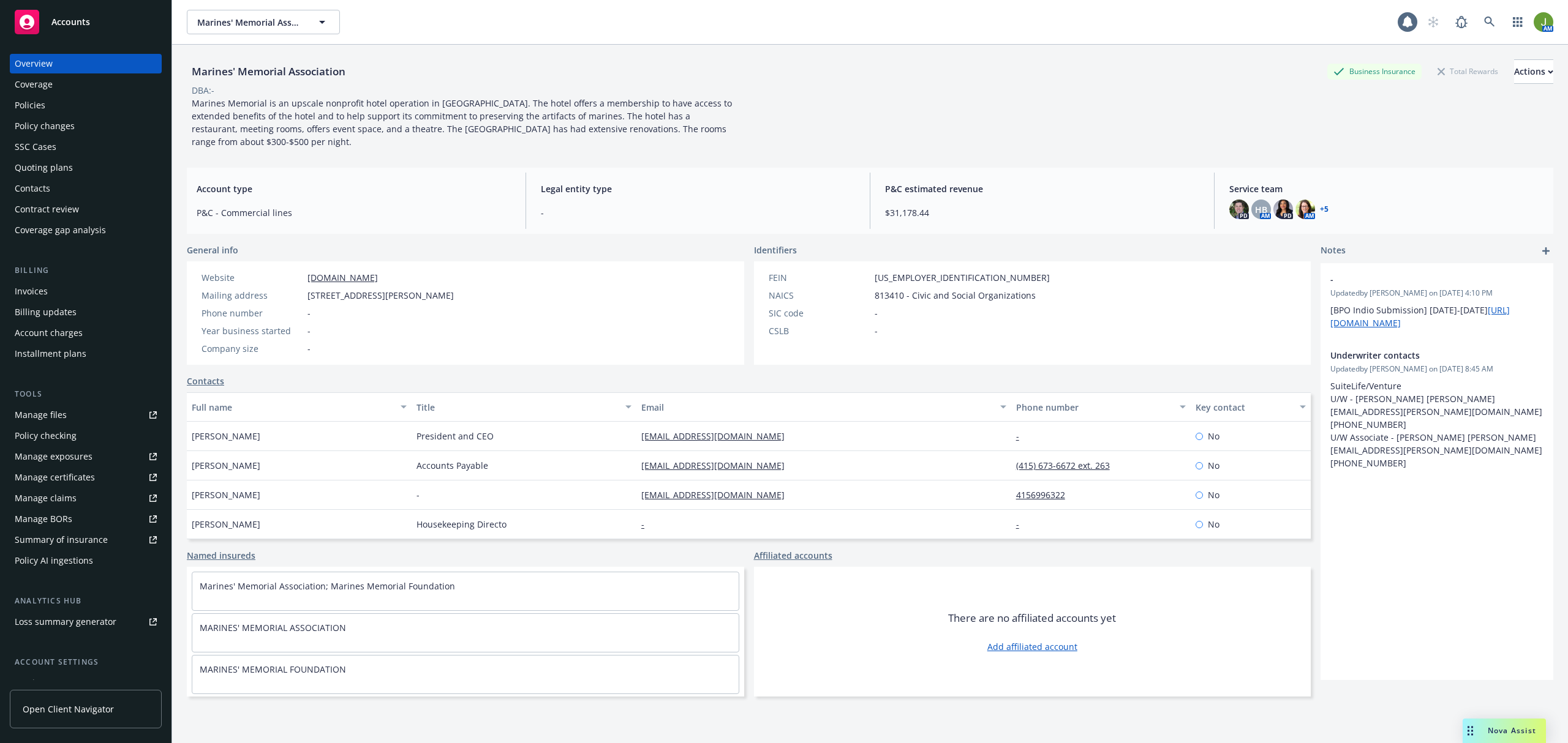
click at [82, 411] on link "Manage files" at bounding box center [85, 415] width 152 height 20
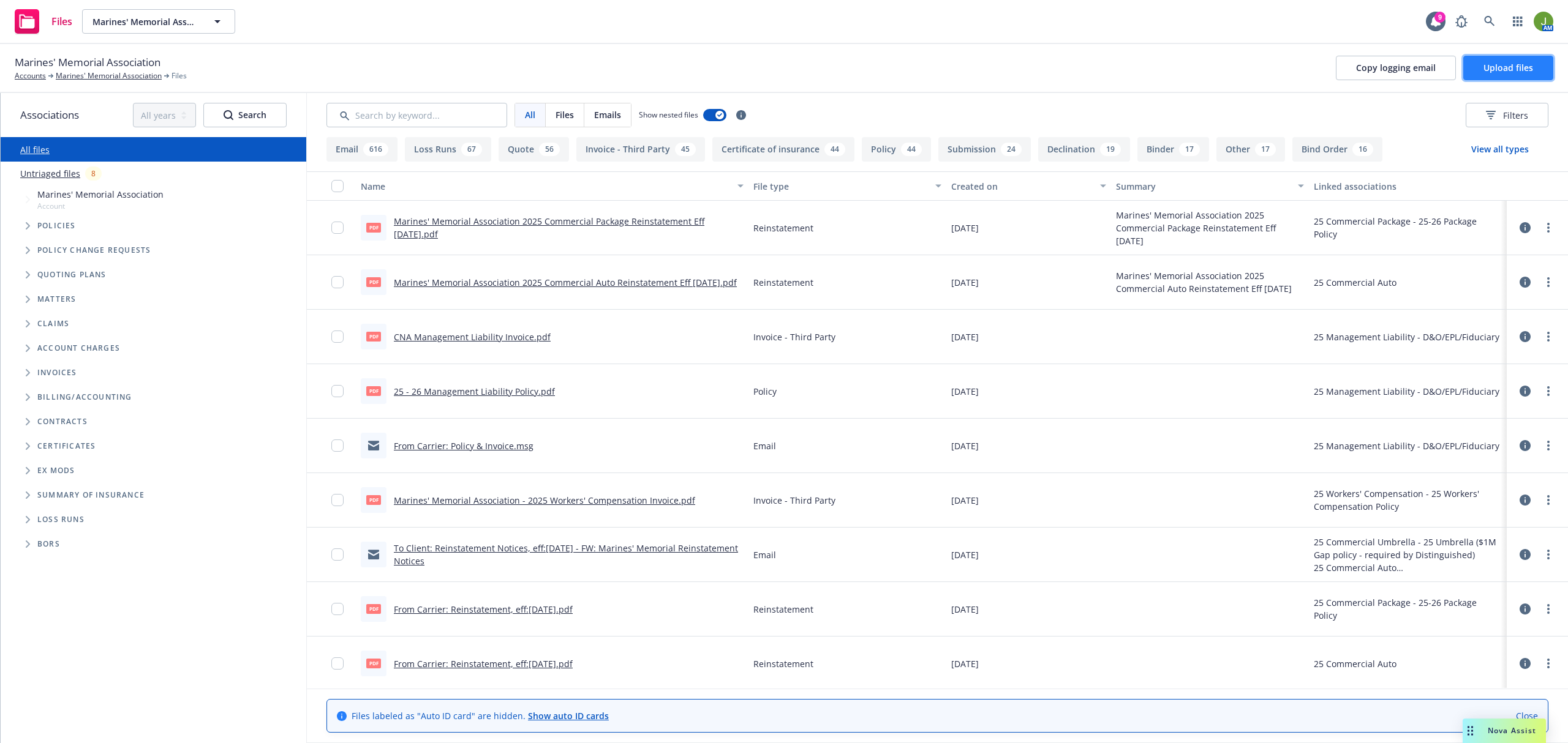
click at [1480, 73] on button "Upload files" at bounding box center [1508, 68] width 90 height 24
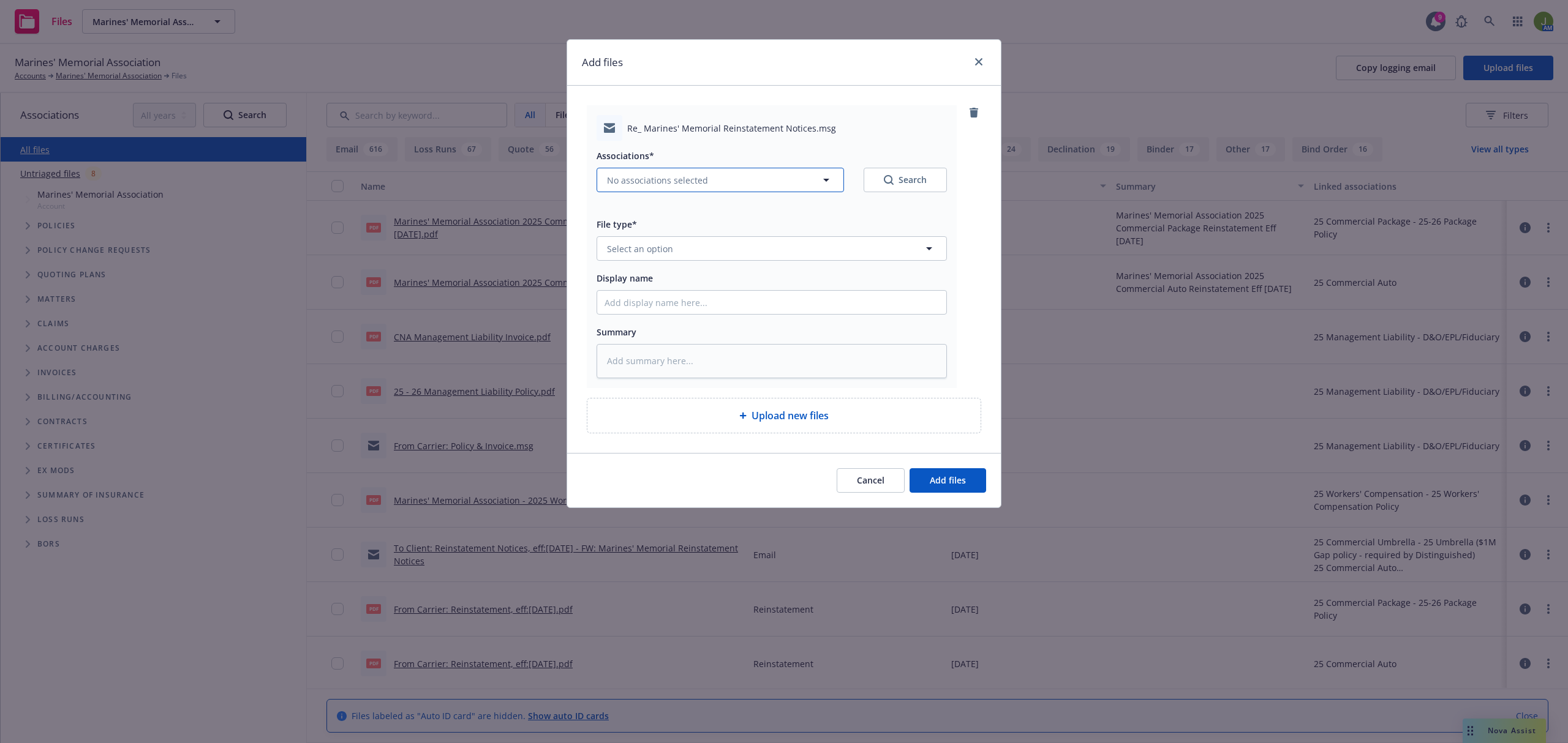
click at [694, 178] on span "No associations selected" at bounding box center [657, 180] width 101 height 13
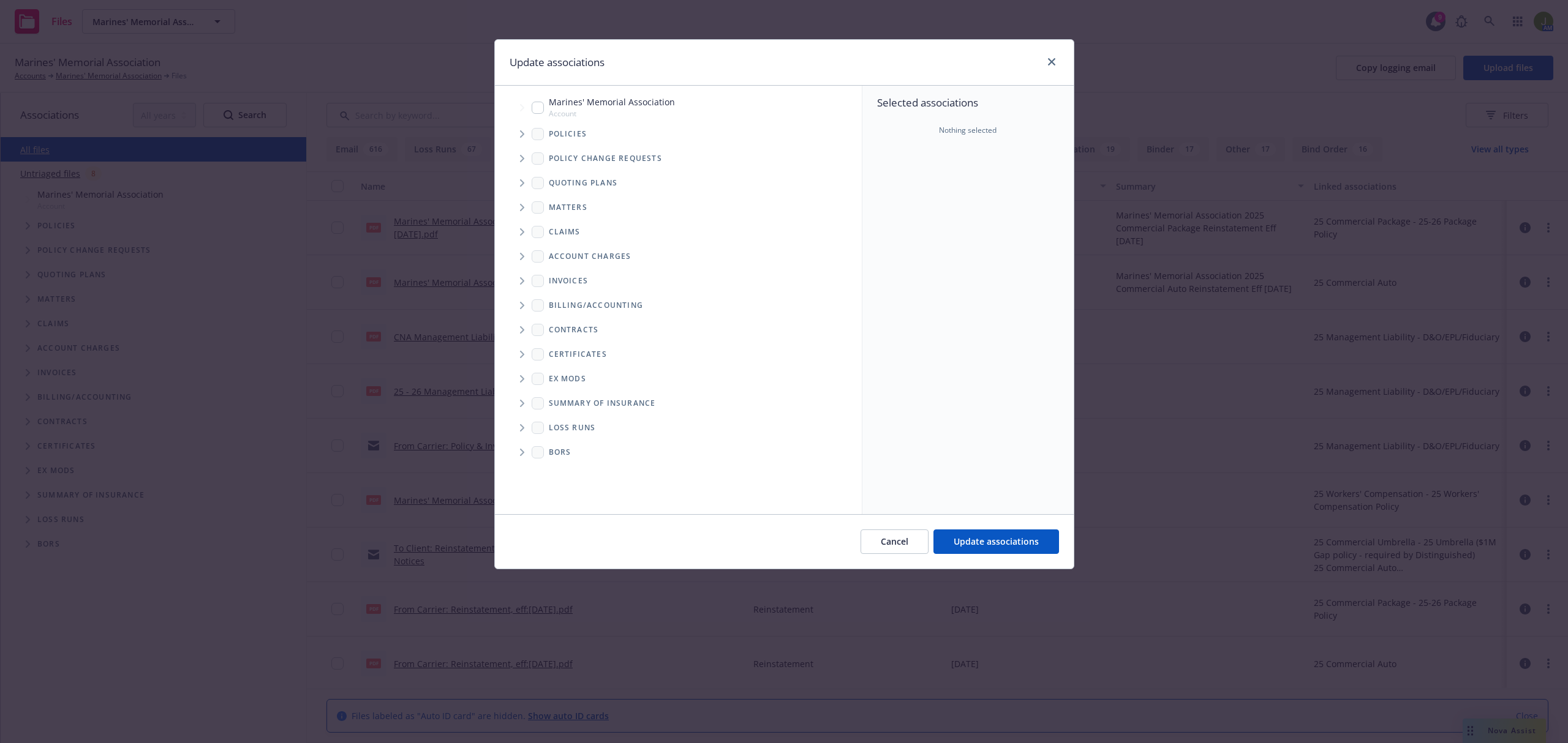
click at [522, 136] on icon "Tree Example" at bounding box center [522, 134] width 5 height 8
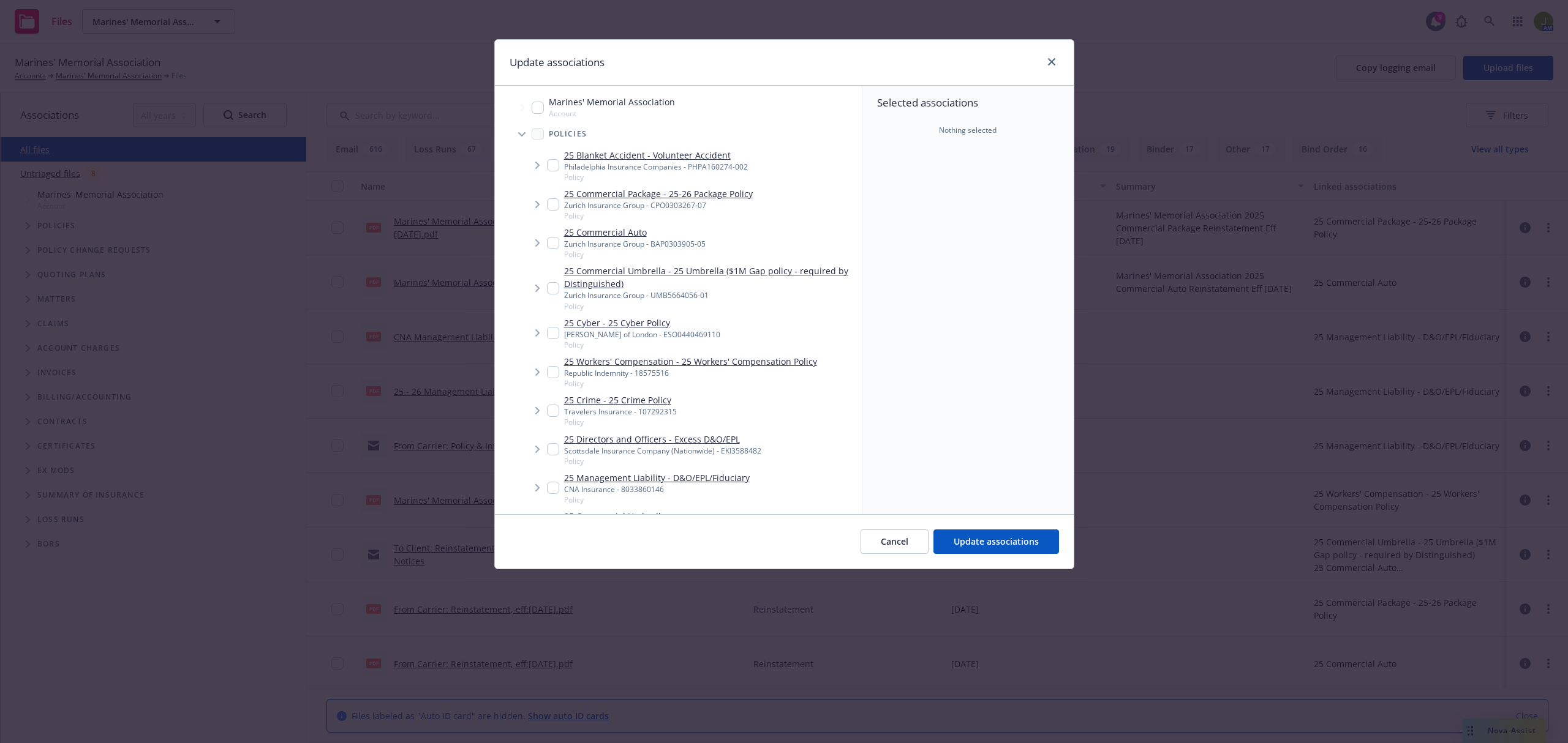
type textarea "x"
click at [547, 199] on input "Tree Example" at bounding box center [553, 204] width 12 height 12
checkbox input "true"
click at [550, 241] on input "Tree Example" at bounding box center [553, 243] width 12 height 12
checkbox input "true"
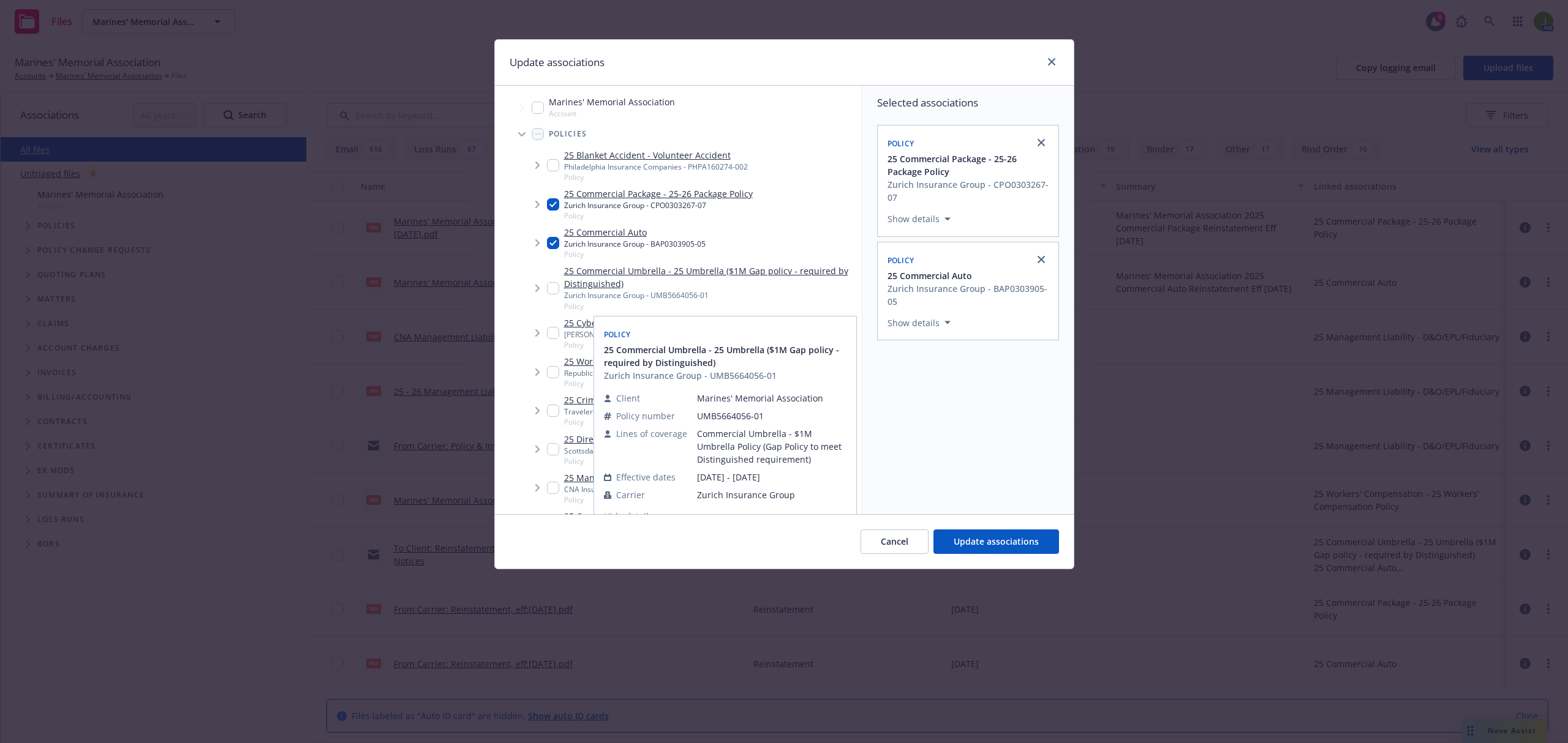
click at [553, 294] on input "Tree Example" at bounding box center [553, 289] width 12 height 12
checkbox input "true"
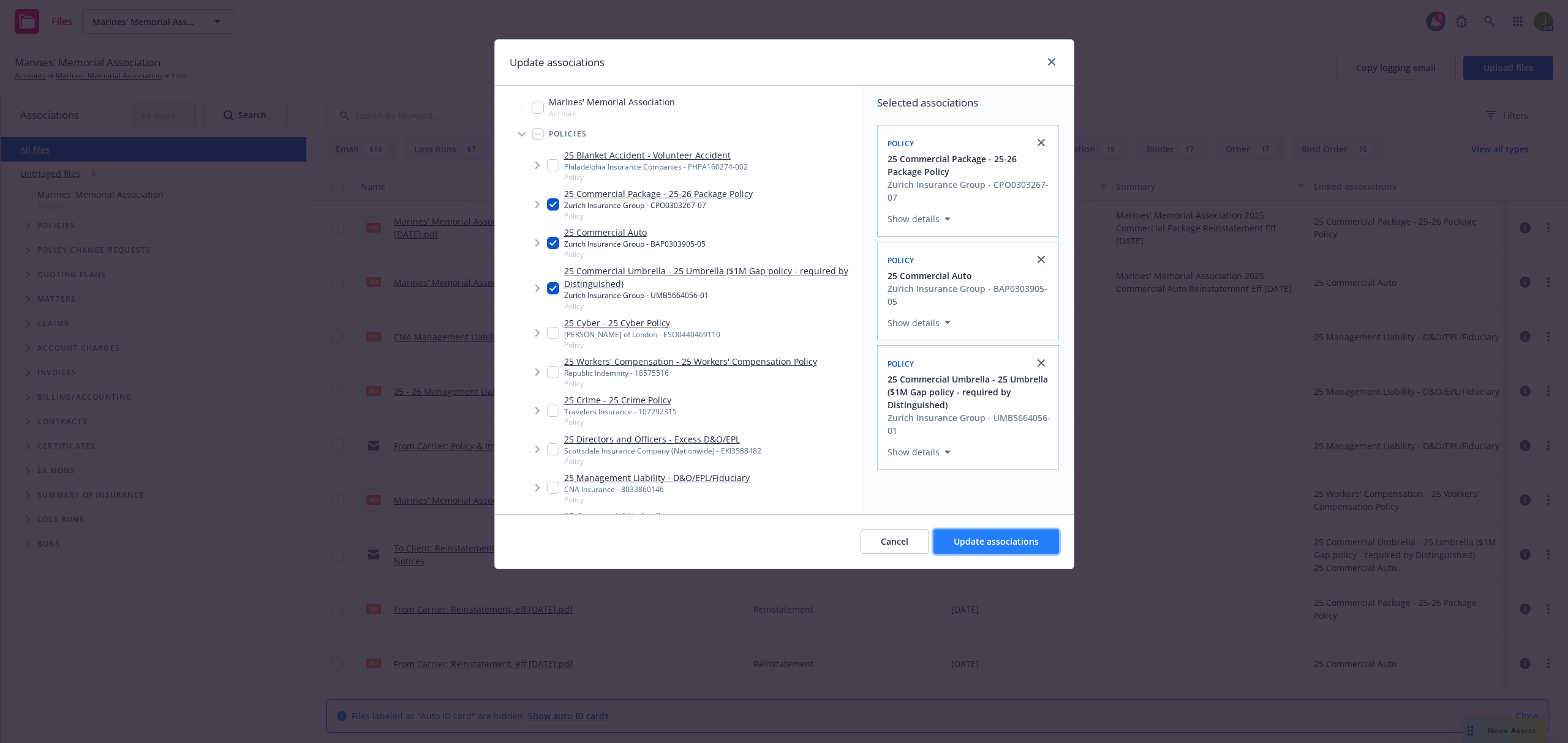
click at [1000, 534] on button "Update associations" at bounding box center [996, 542] width 126 height 24
type textarea "x"
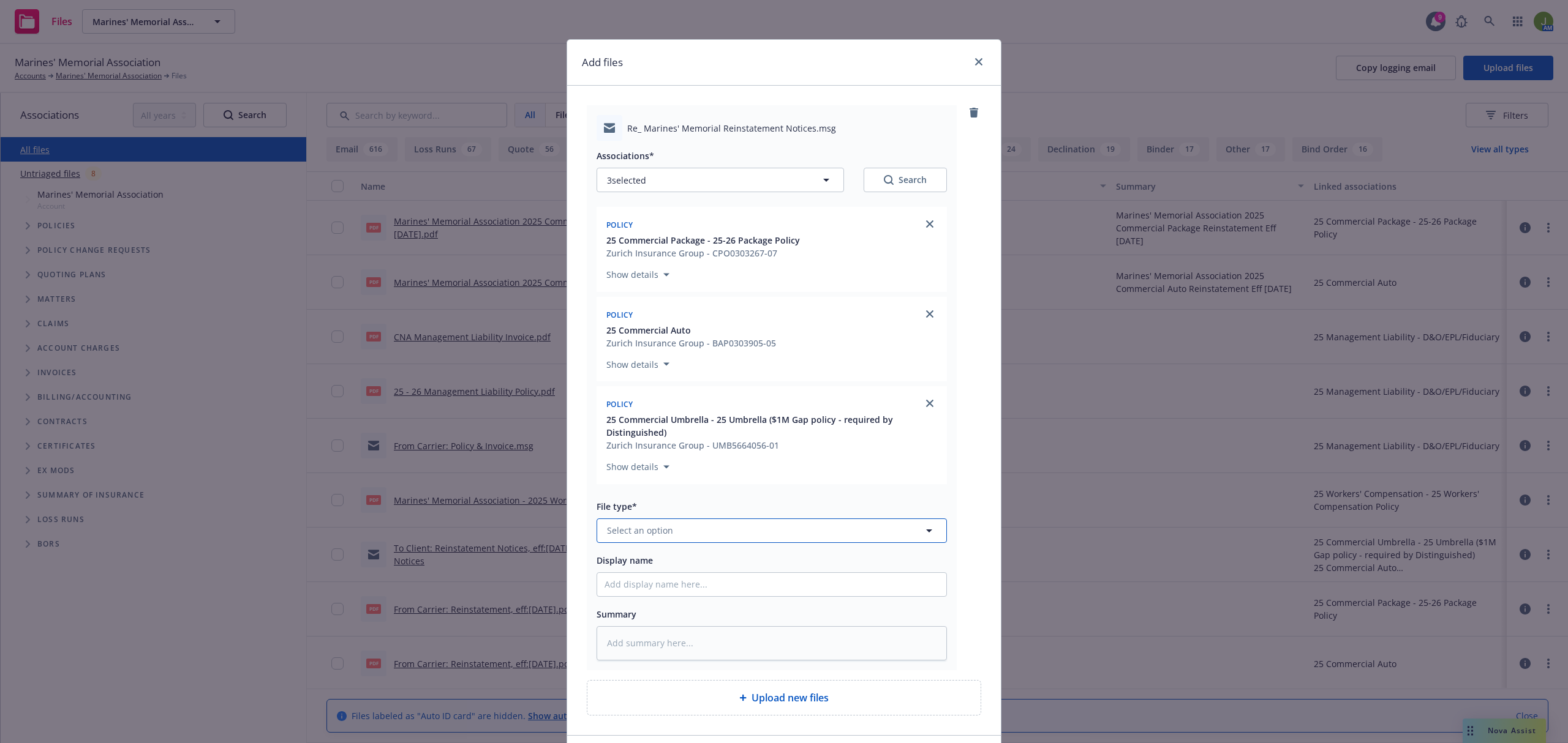
click at [670, 534] on button "Select an option" at bounding box center [771, 530] width 351 height 24
type input "email"
type textarea "x"
type input "F"
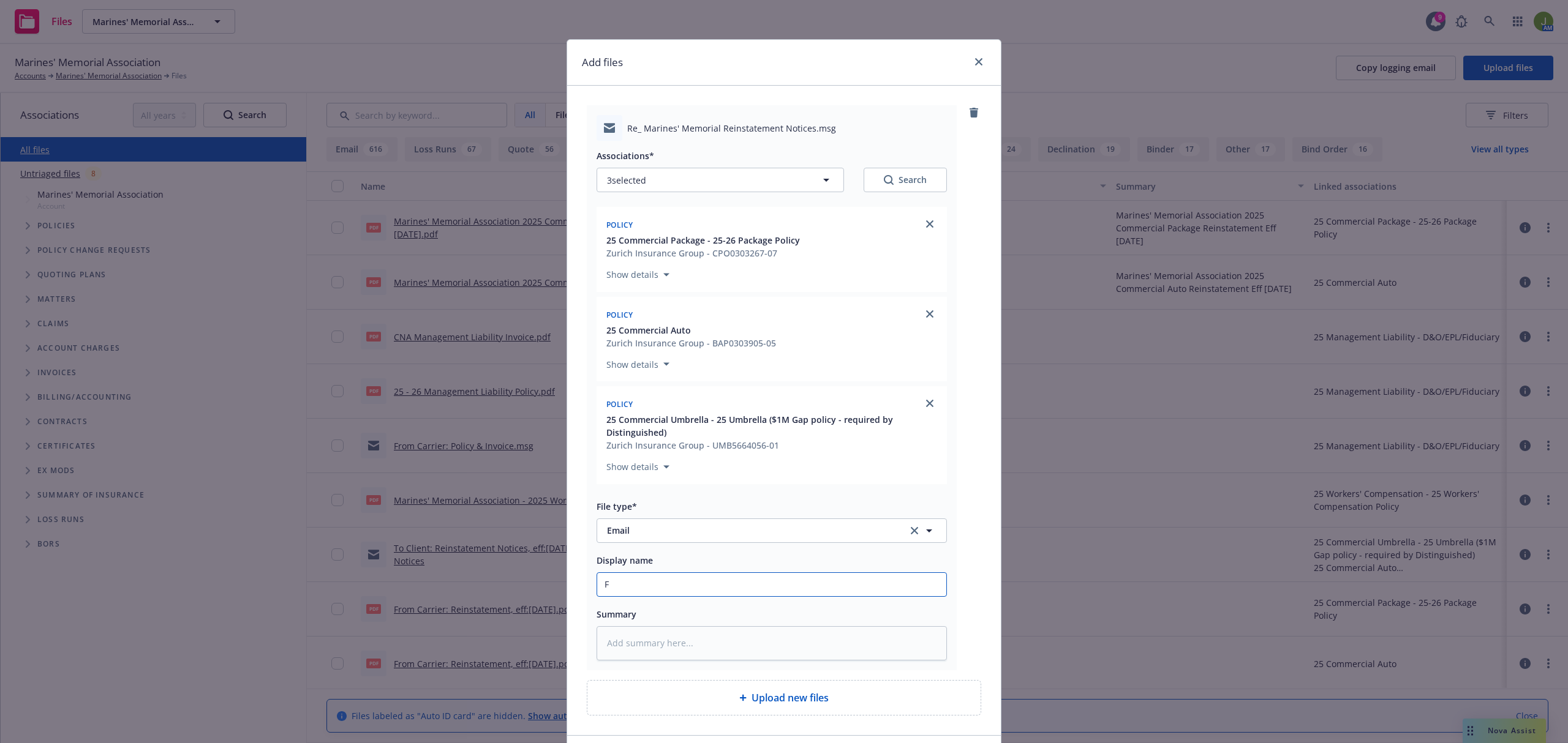
type textarea "x"
type input "C"
type textarea "x"
type input "Co"
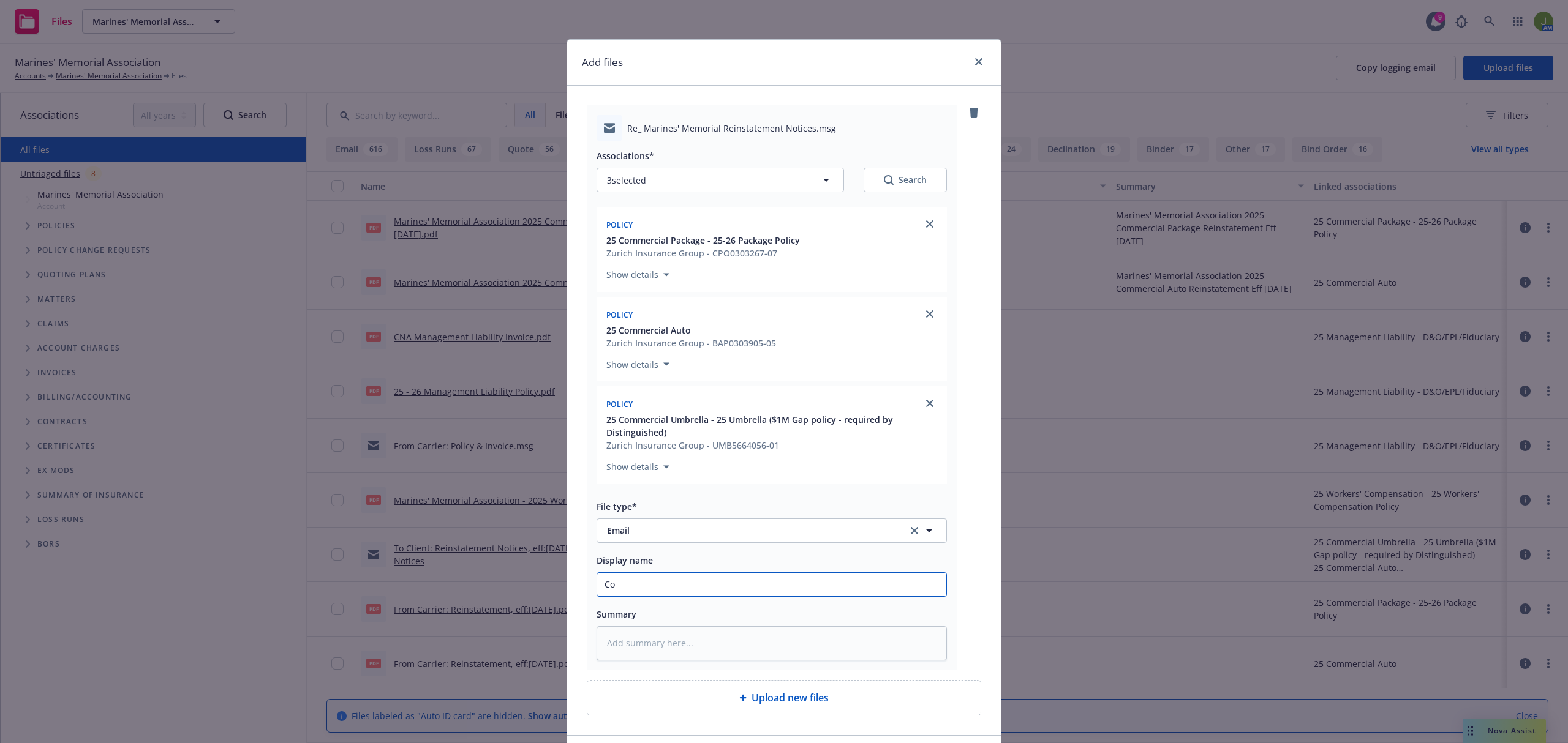
type textarea "x"
type input "Cor"
type textarea "x"
type input "Corr"
type textarea "x"
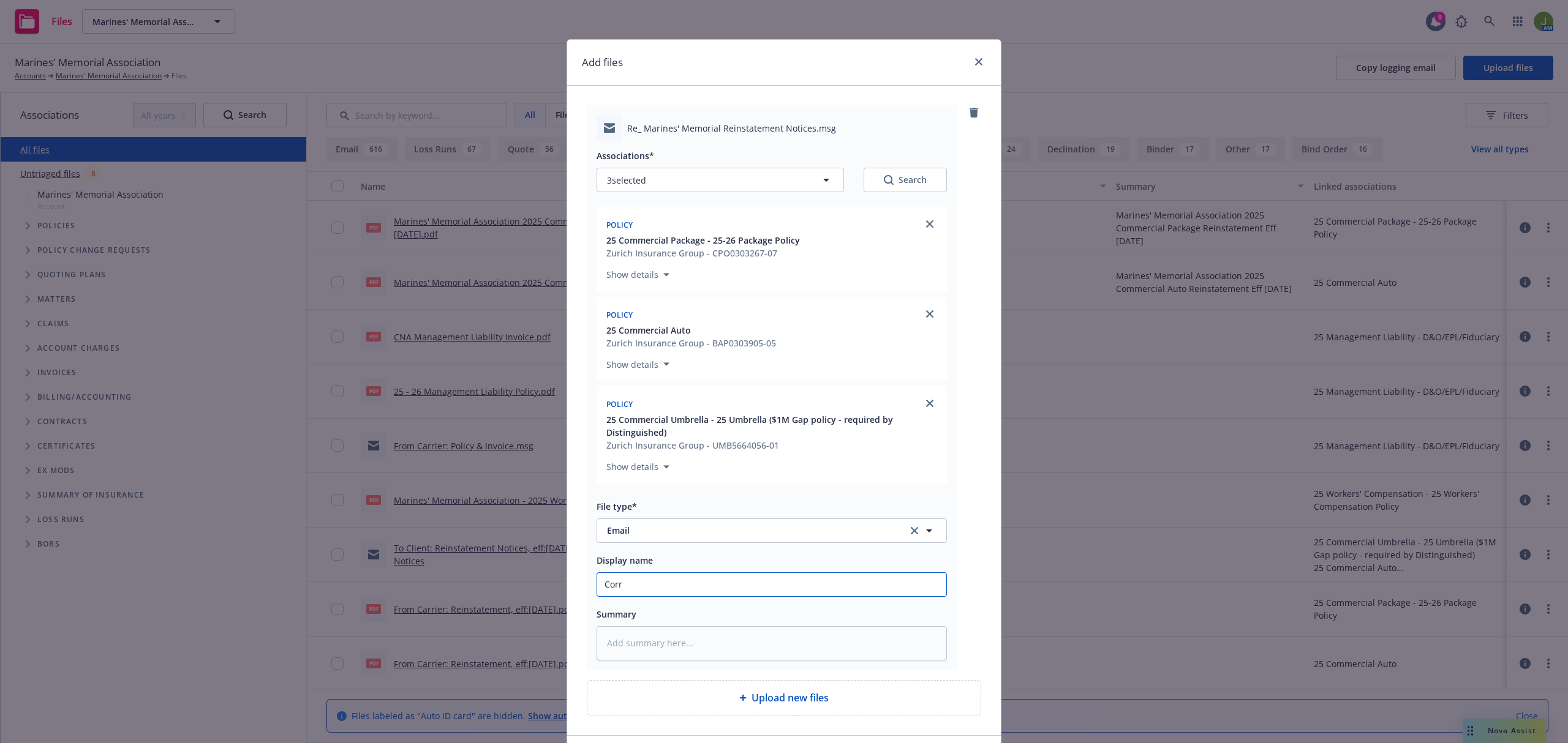
type input "Corr"
type textarea "x"
type input "Corr w/"
type textarea "x"
type input "Corr w/c"
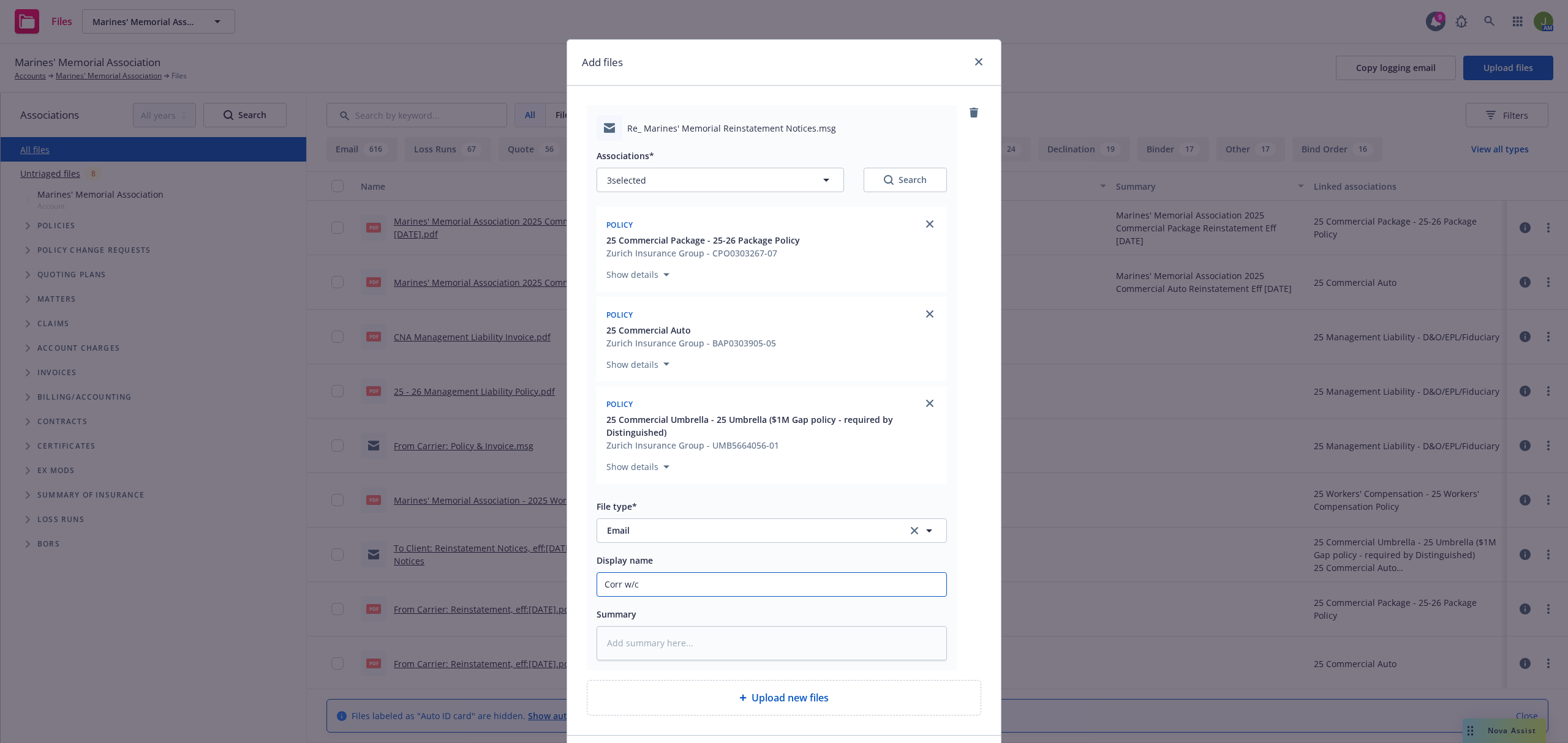
type textarea "x"
type input "Corr w/cl"
type textarea "x"
type input "Corr w/cli"
type textarea "x"
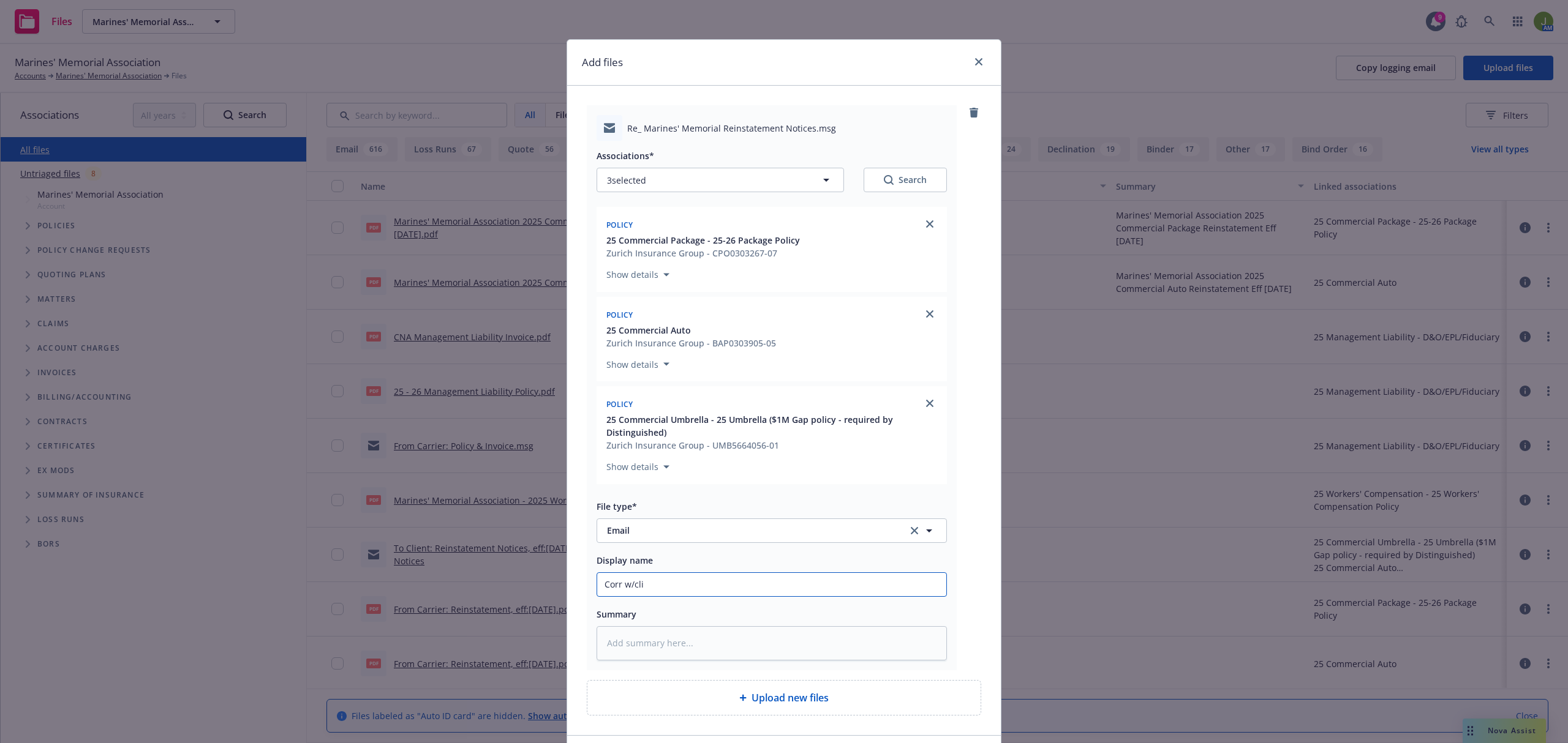
type input "Corr w/clie"
type textarea "x"
type input "Corr w/clien"
type textarea "x"
type input "Corr w/client"
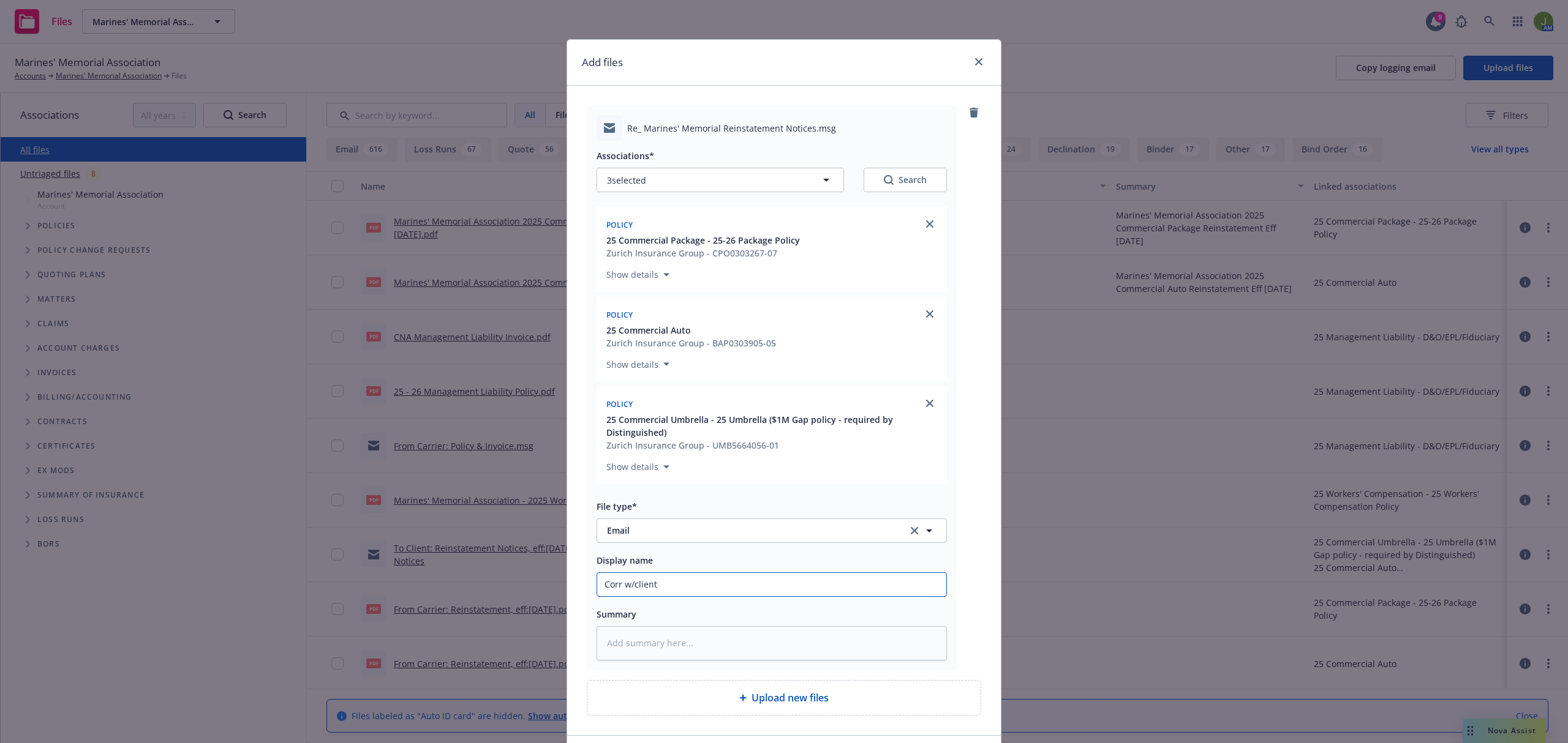
type textarea "x"
type input "Corr w/client"
type textarea "x"
type input "Corr w/client r"
type textarea "x"
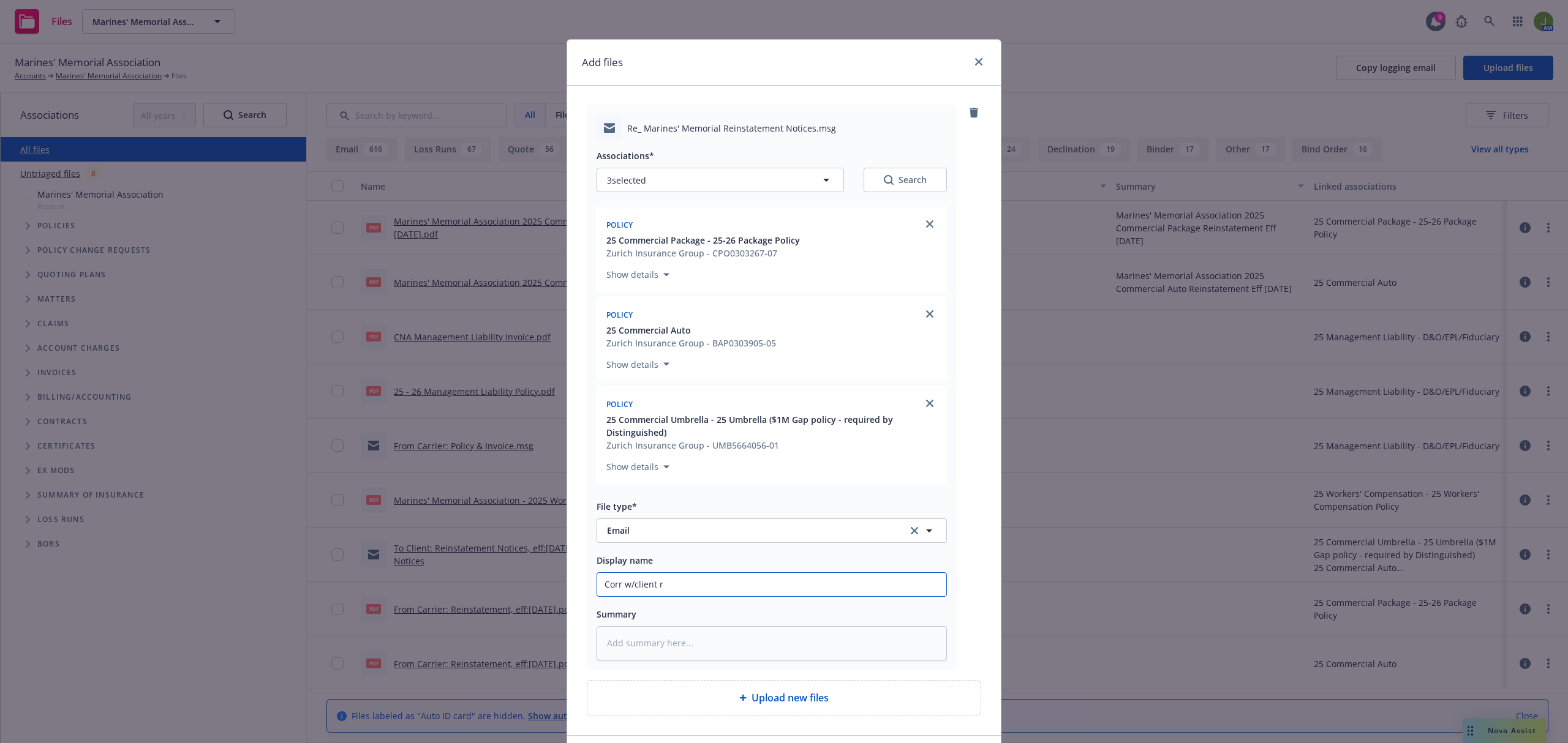
type input "Corr w/client re"
type textarea "x"
type input "Corr w/client re:"
type textarea "x"
type input "Corr w/client re:r"
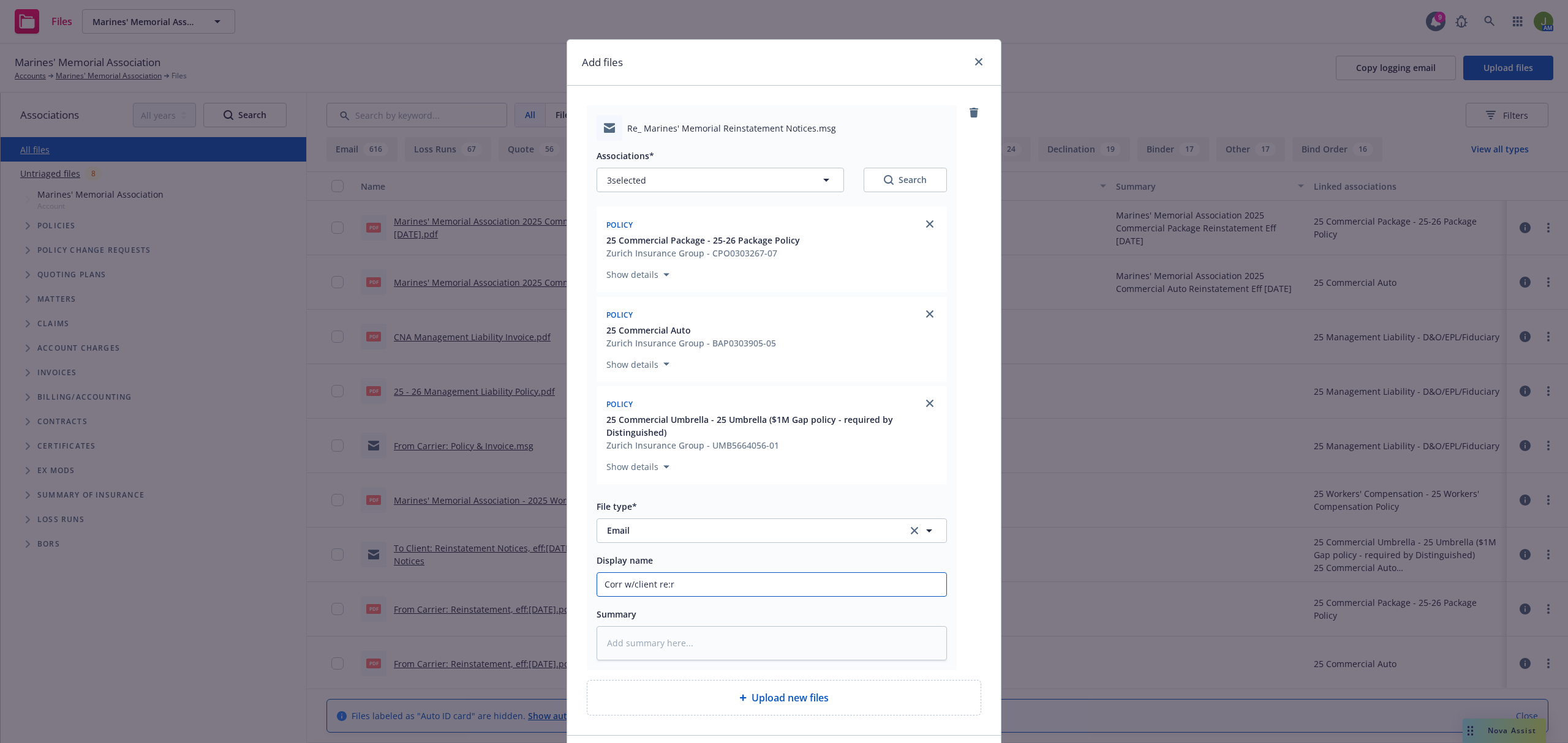
type textarea "x"
type input "Corr w/client re:re"
type textarea "x"
type input "Corr w/client re:rei"
type textarea "x"
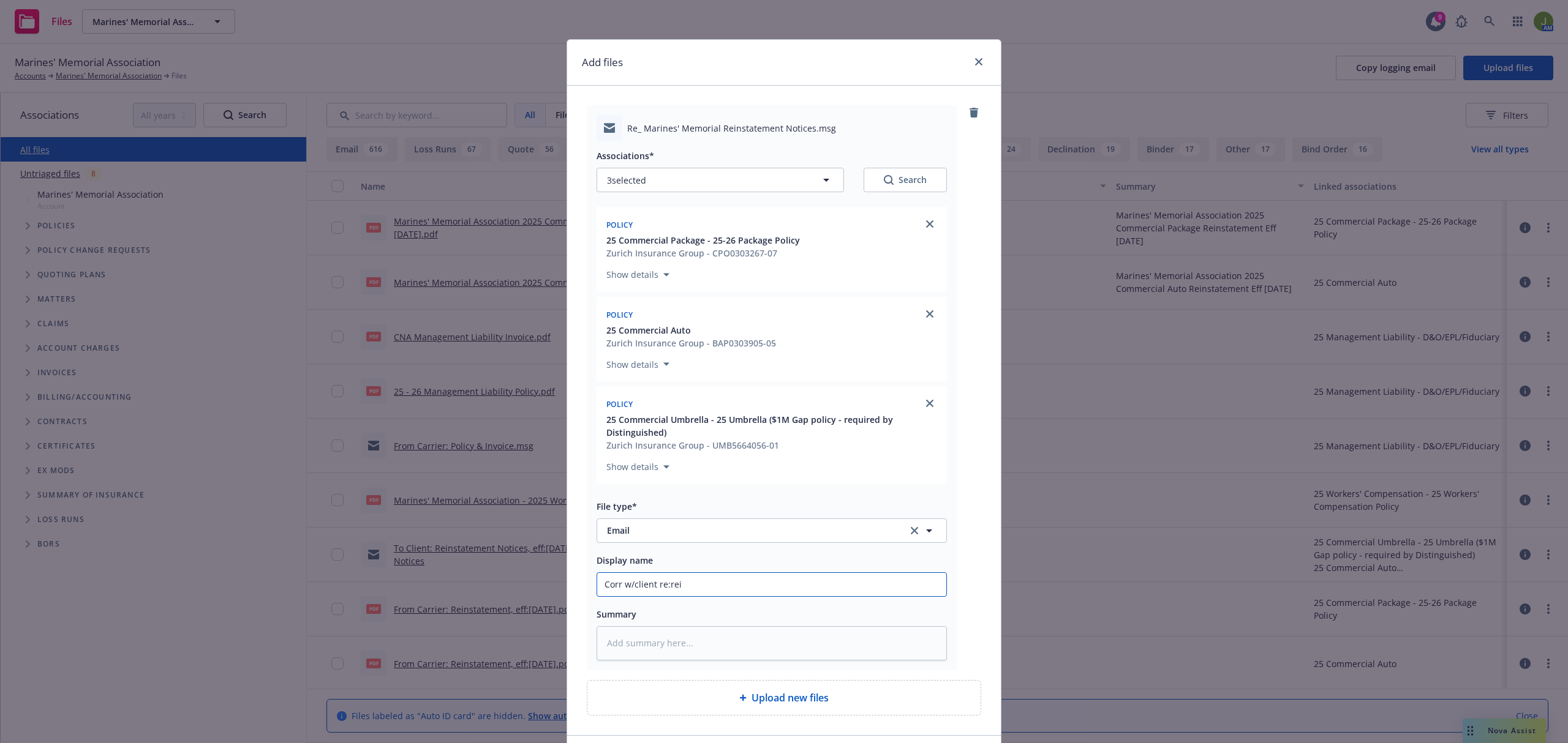
type input "Corr w/client re:rein"
type textarea "x"
type input "Corr w/client re:reins"
type textarea "x"
type input "Corr w/client re:reinst"
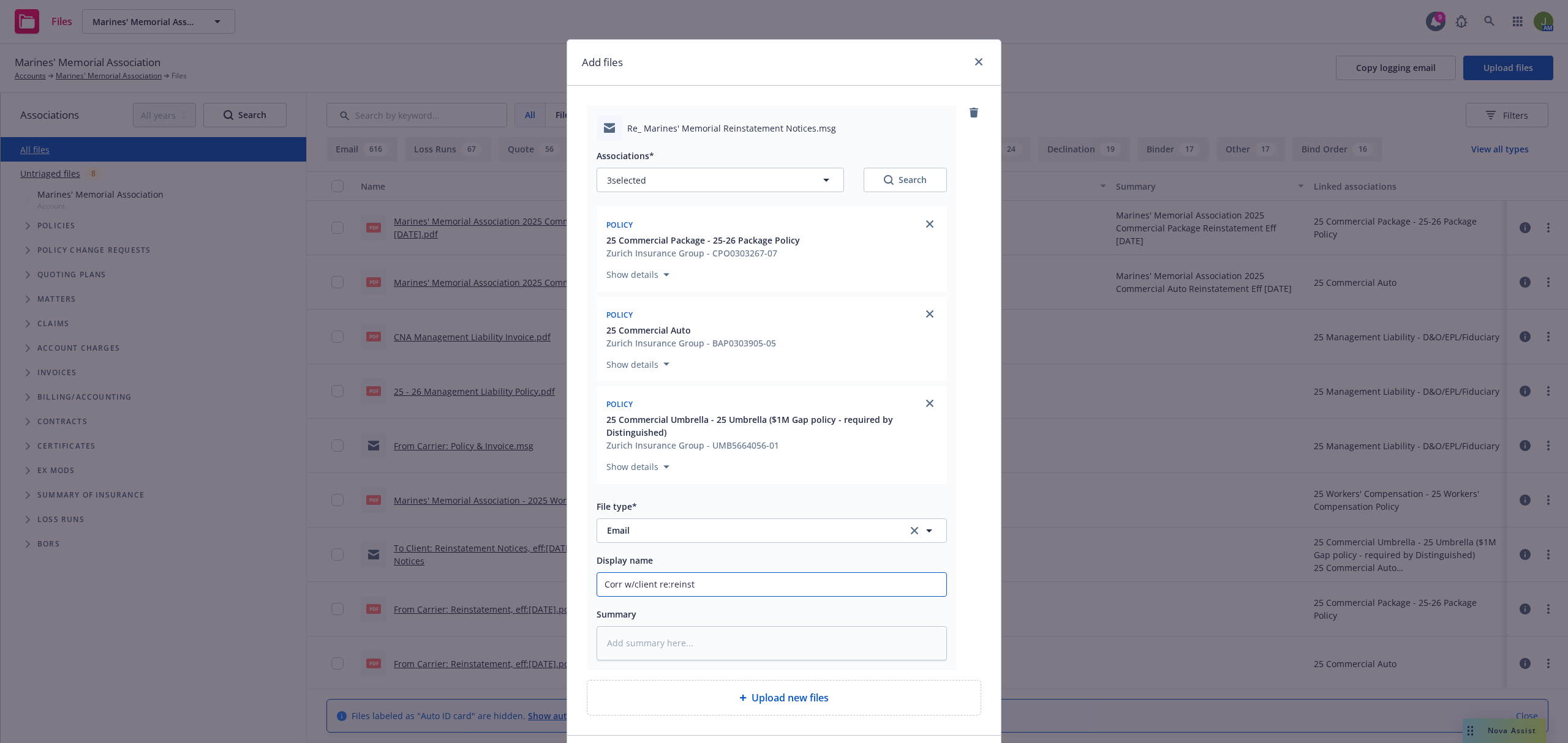
type textarea "x"
type input "Corr w/client re:reinsta"
type textarea "x"
type input "Corr w/client re:reinstat"
type textarea "x"
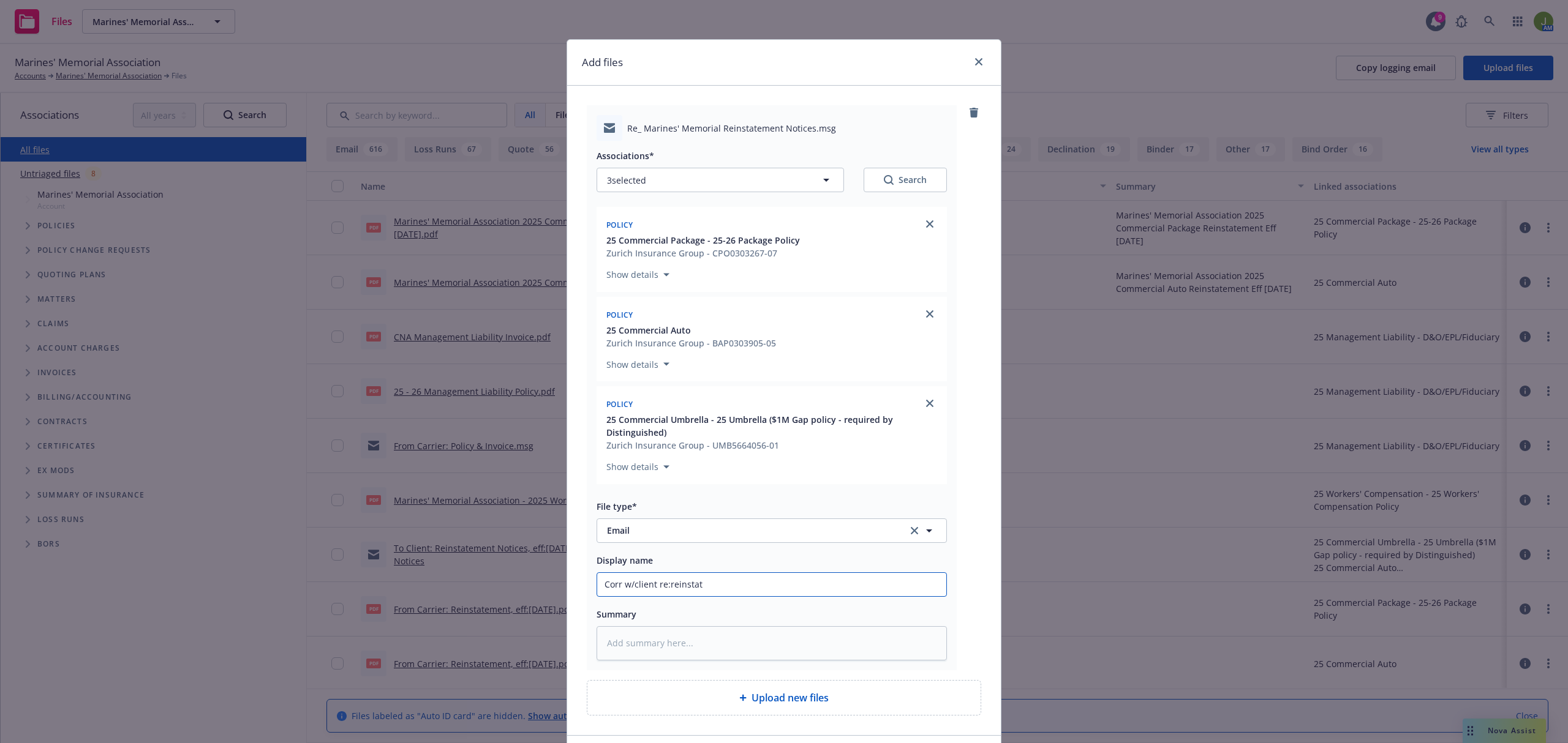
type input "Corr w/client re:reinstate"
type textarea "x"
type input "Corr w/client re:reinstatem"
type textarea "x"
type input "Corr w/client re:reinstateme"
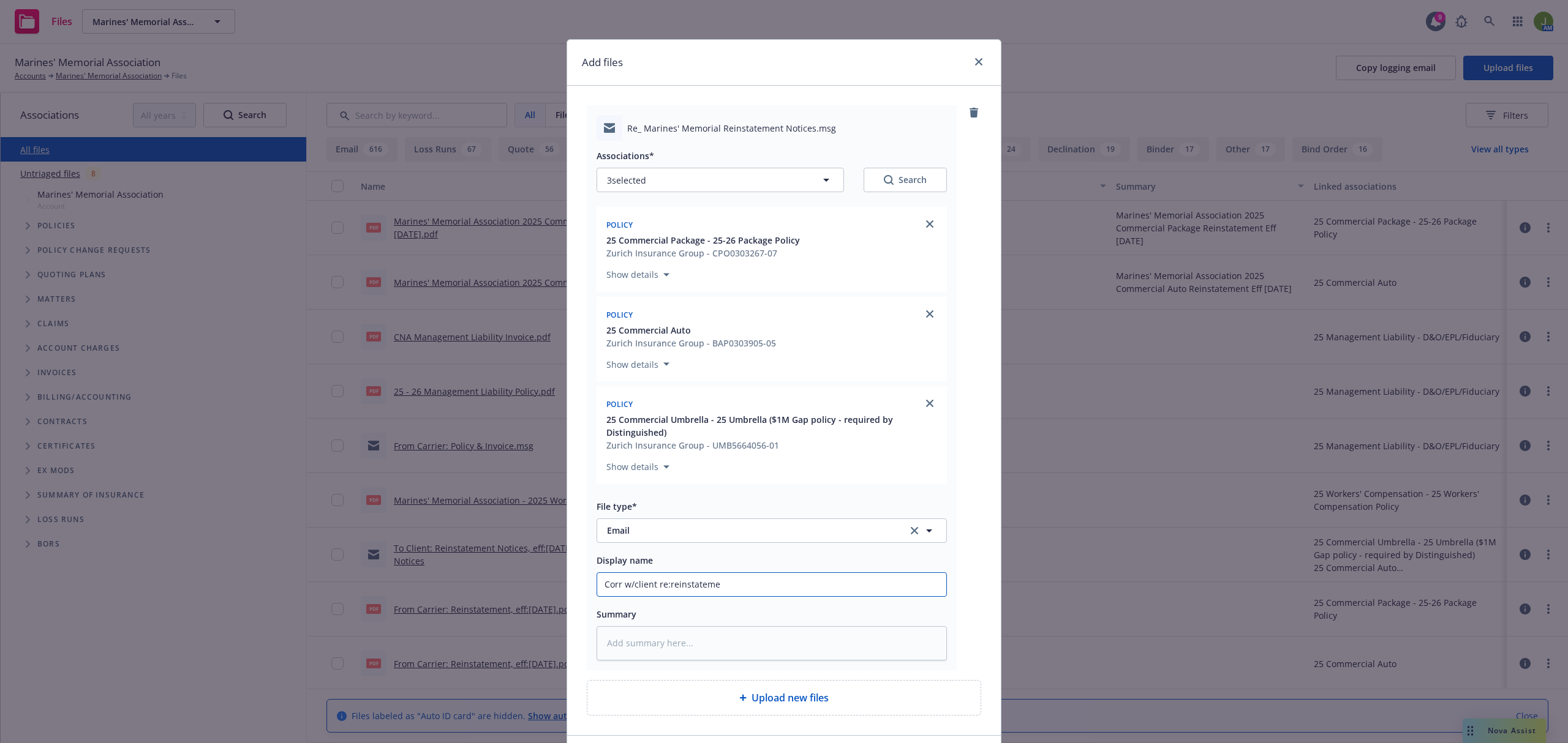
type textarea "x"
type input "Corr w/client re:reinstatement"
type textarea "x"
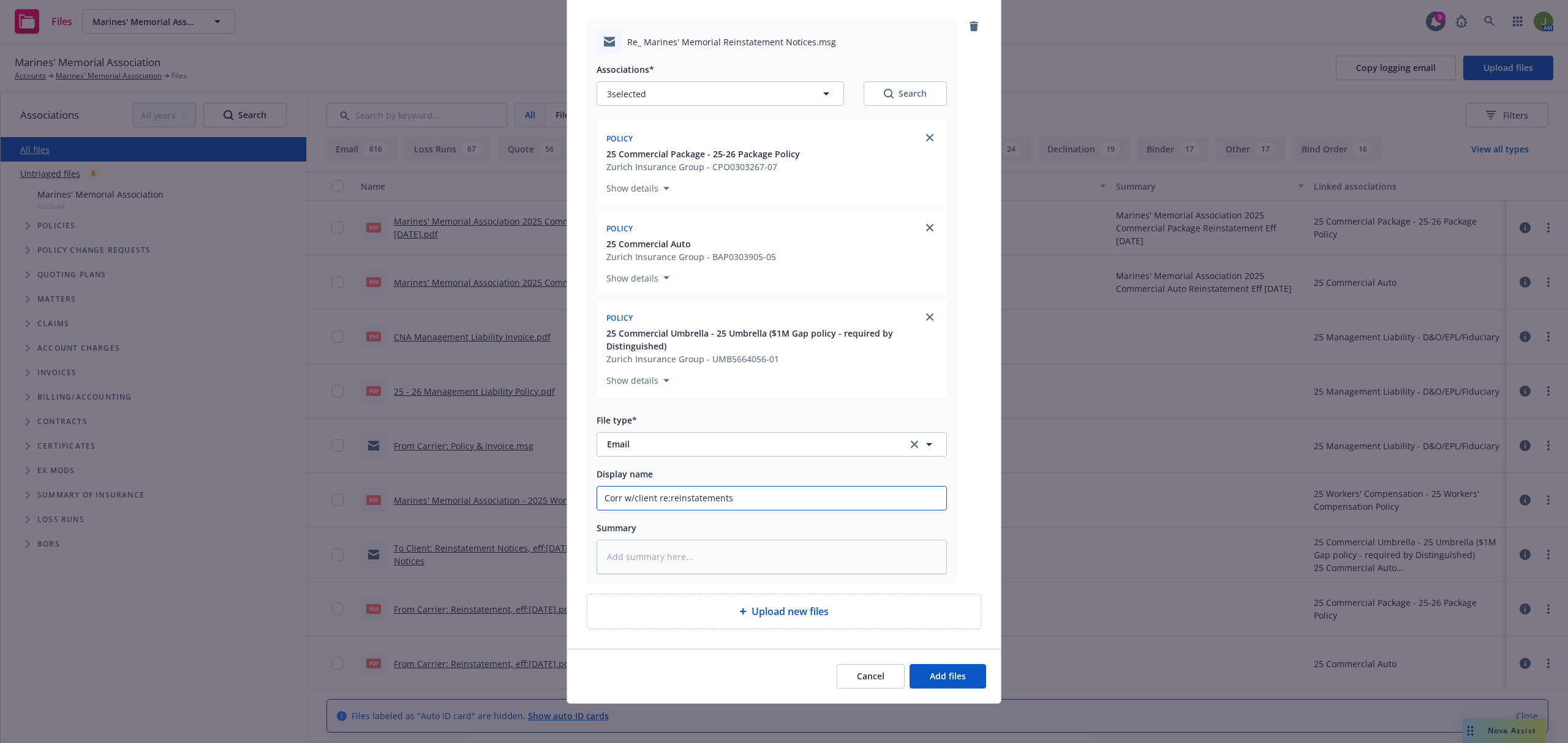
scroll to position [88, 0]
type input "Corr w/client re:reinstatements"
click at [948, 668] on button "Add files" at bounding box center [948, 677] width 77 height 24
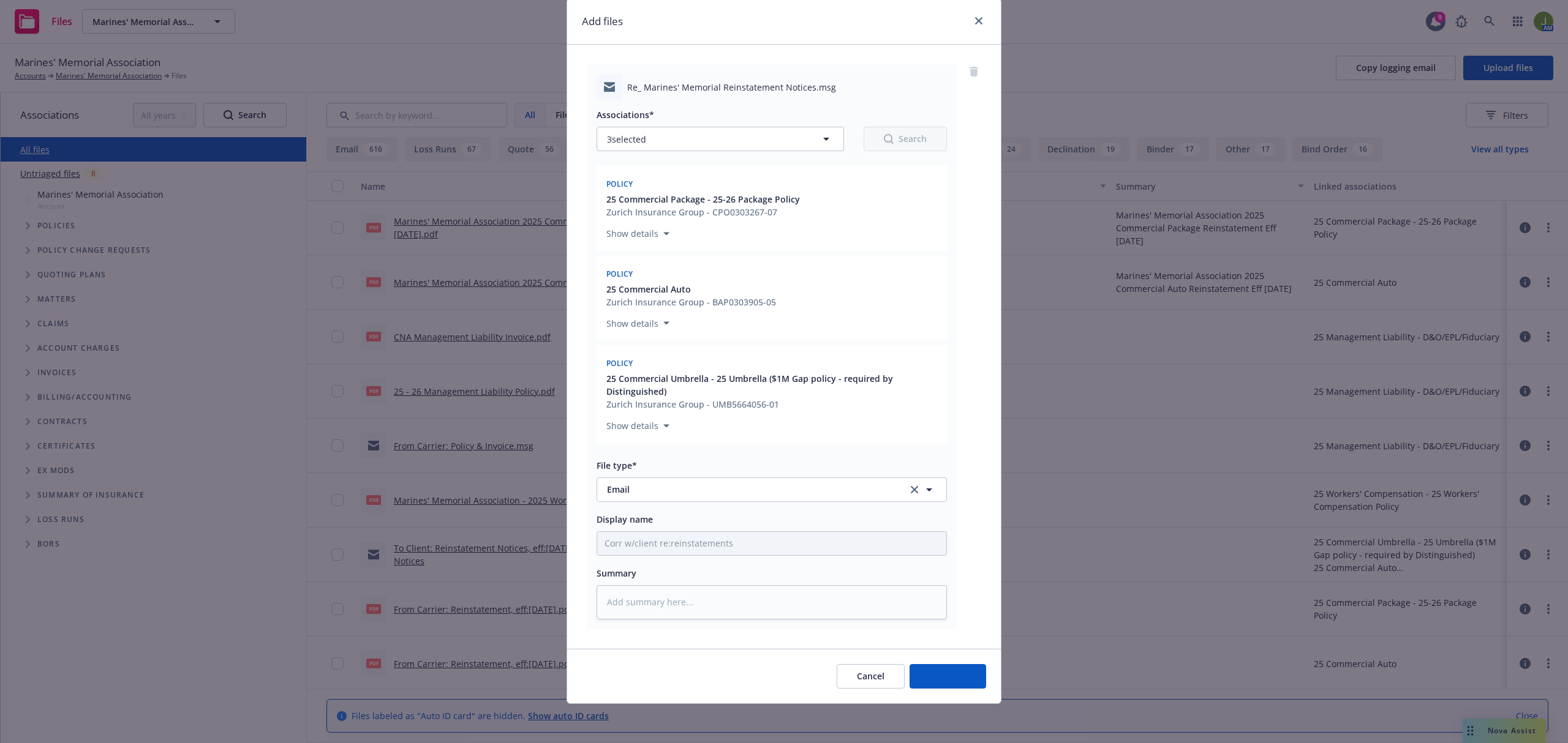
scroll to position [42, 0]
type textarea "x"
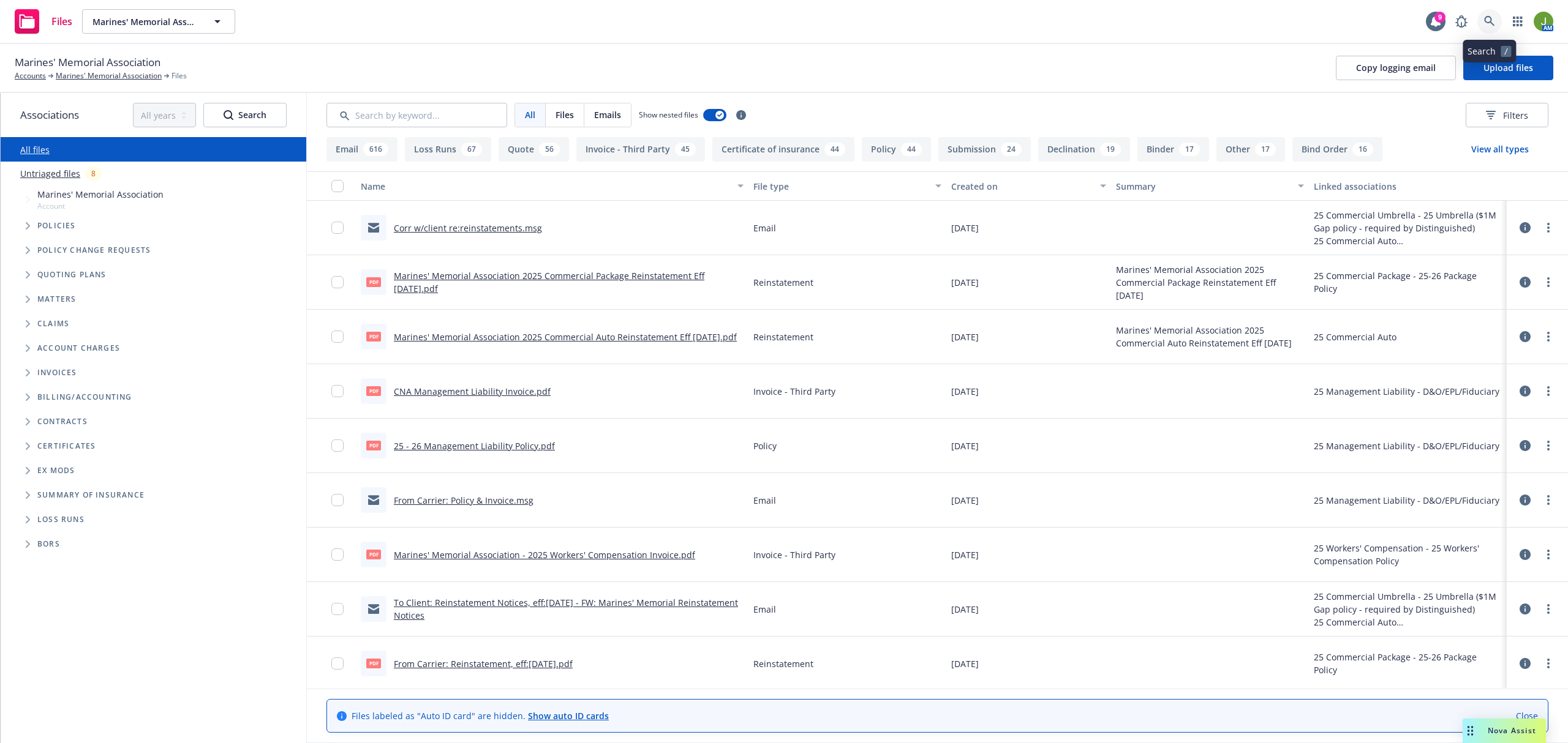
click at [1493, 16] on icon at bounding box center [1490, 21] width 11 height 11
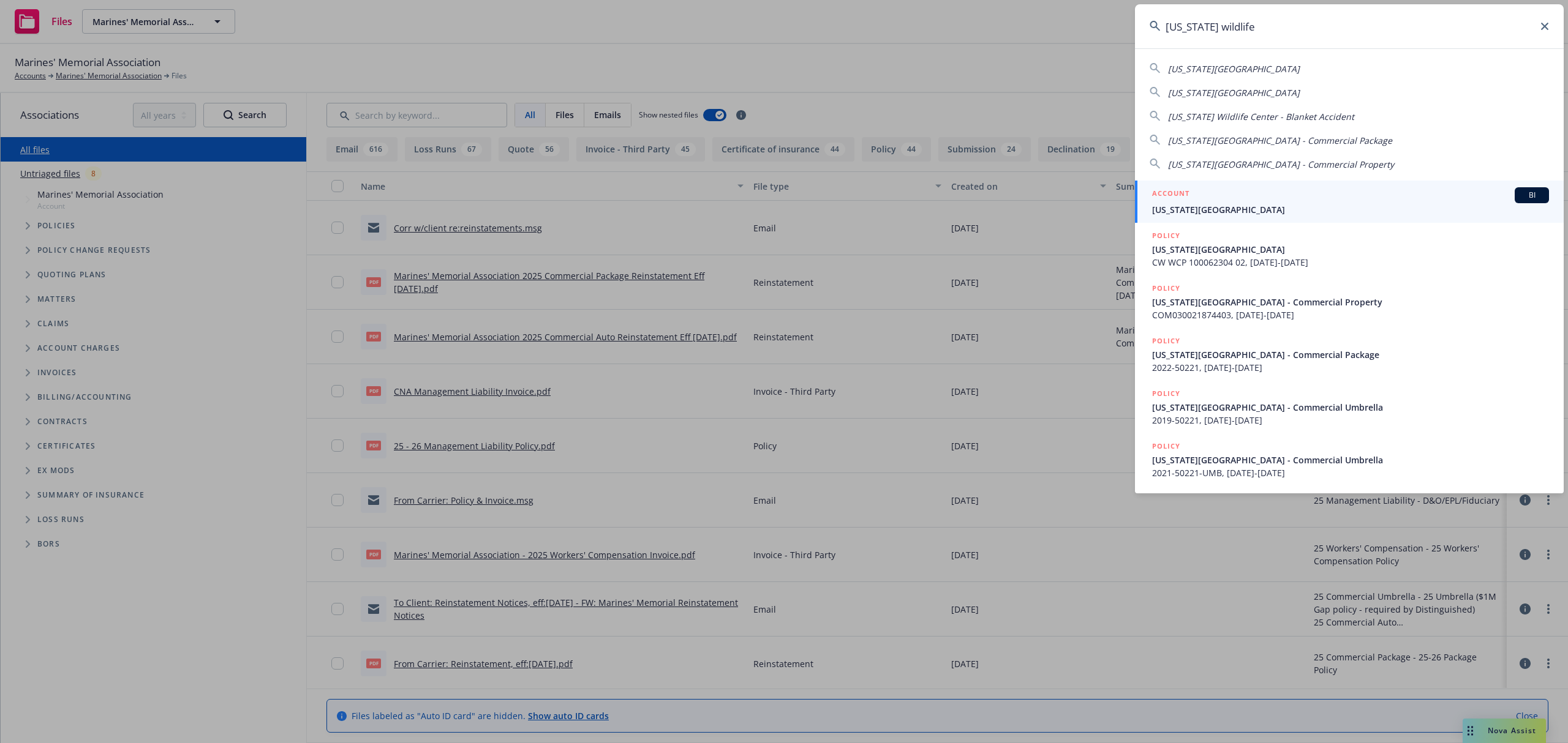
type input "[US_STATE] wildlife"
click at [1214, 201] on div "ACCOUNT BI" at bounding box center [1350, 195] width 397 height 16
